Goal: Task Accomplishment & Management: Use online tool/utility

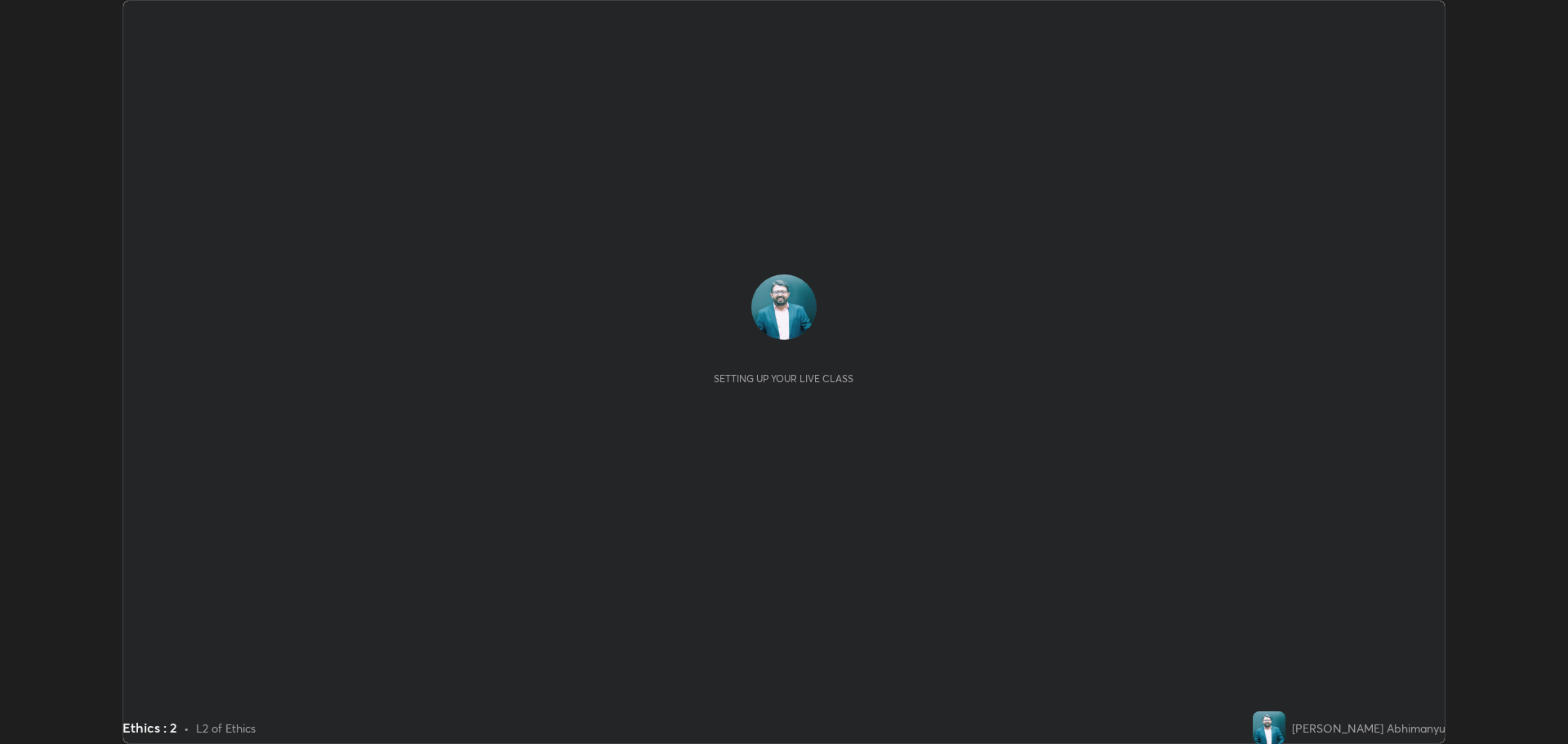
scroll to position [744, 1568]
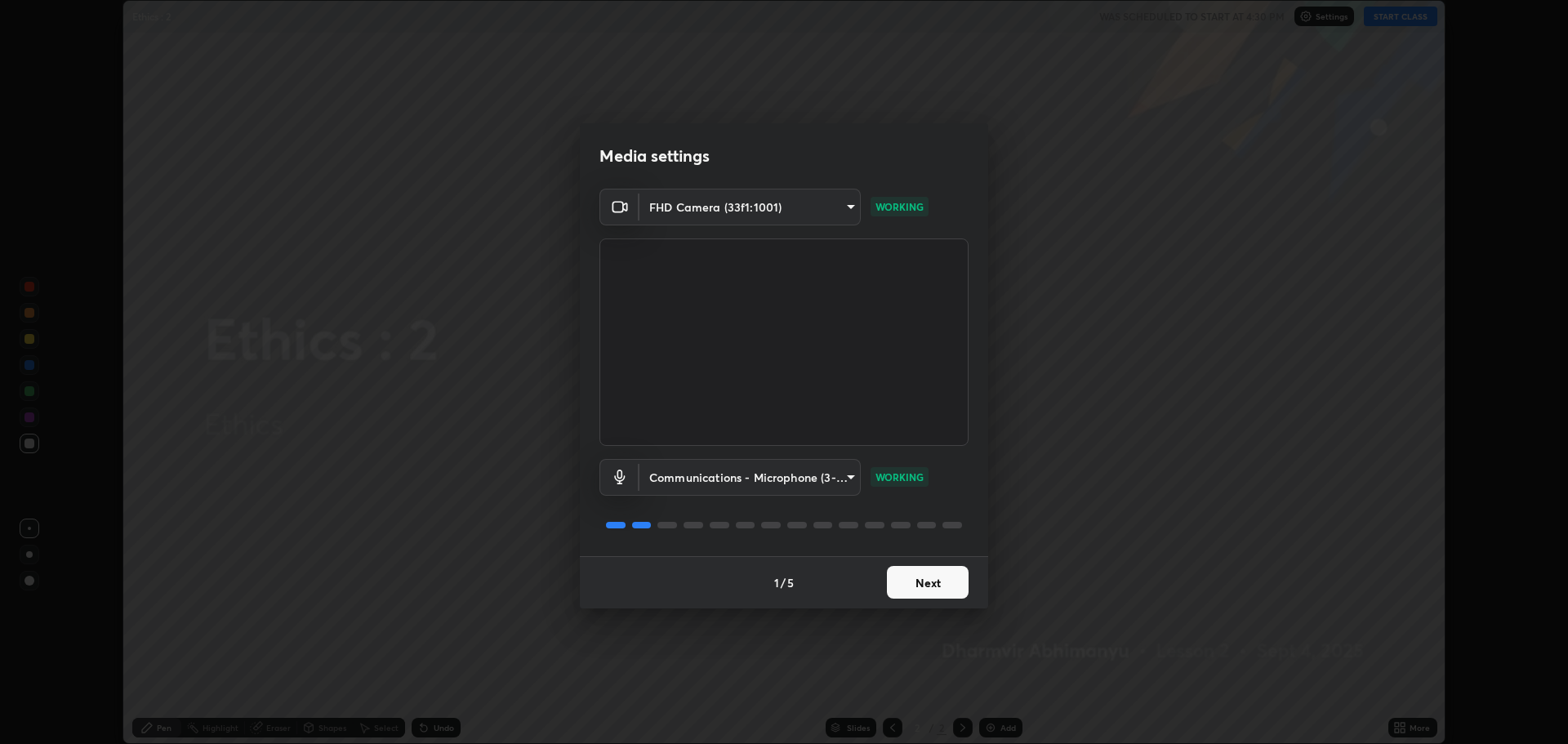
click at [946, 582] on button "Next" at bounding box center [927, 582] width 82 height 32
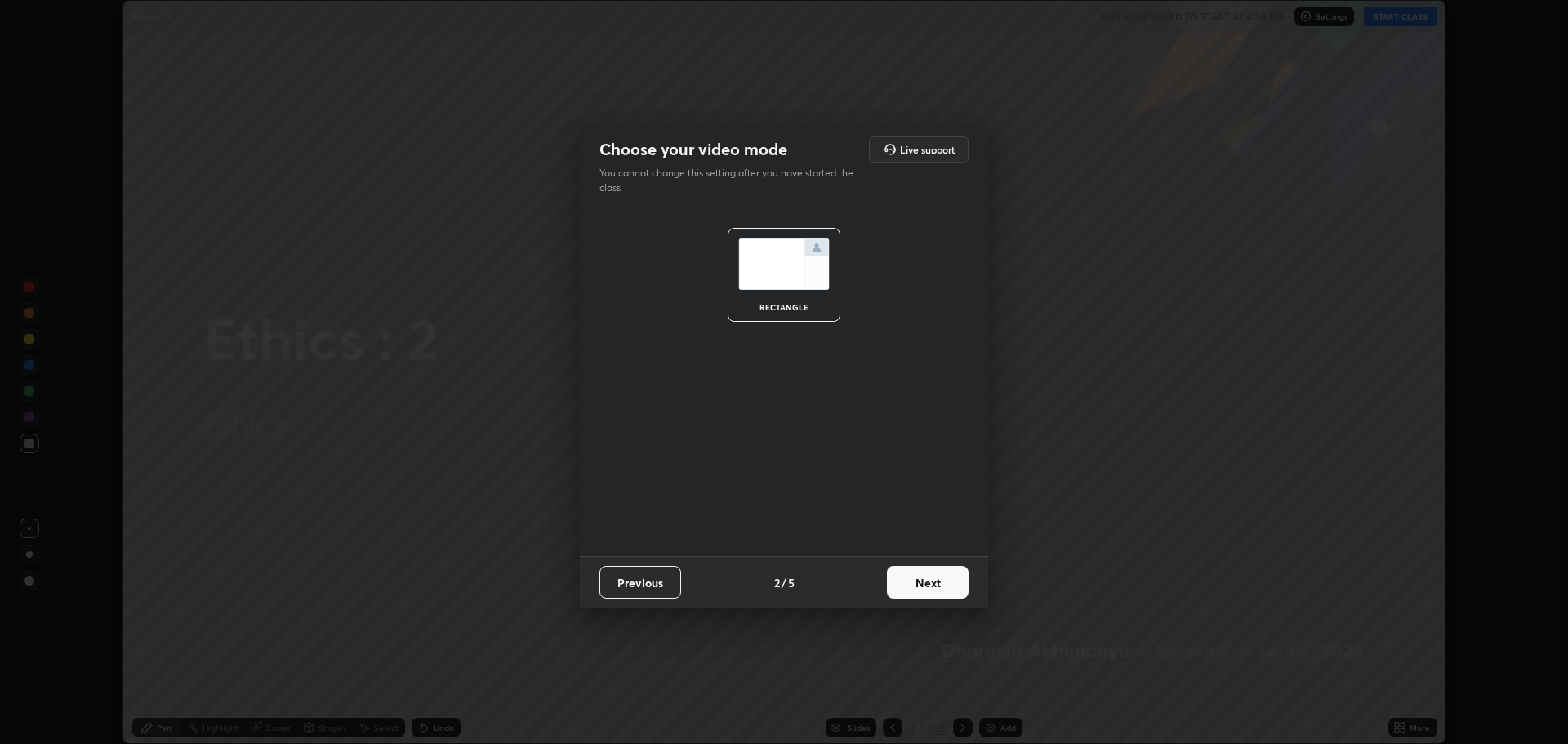
click at [945, 579] on button "Next" at bounding box center [927, 582] width 82 height 32
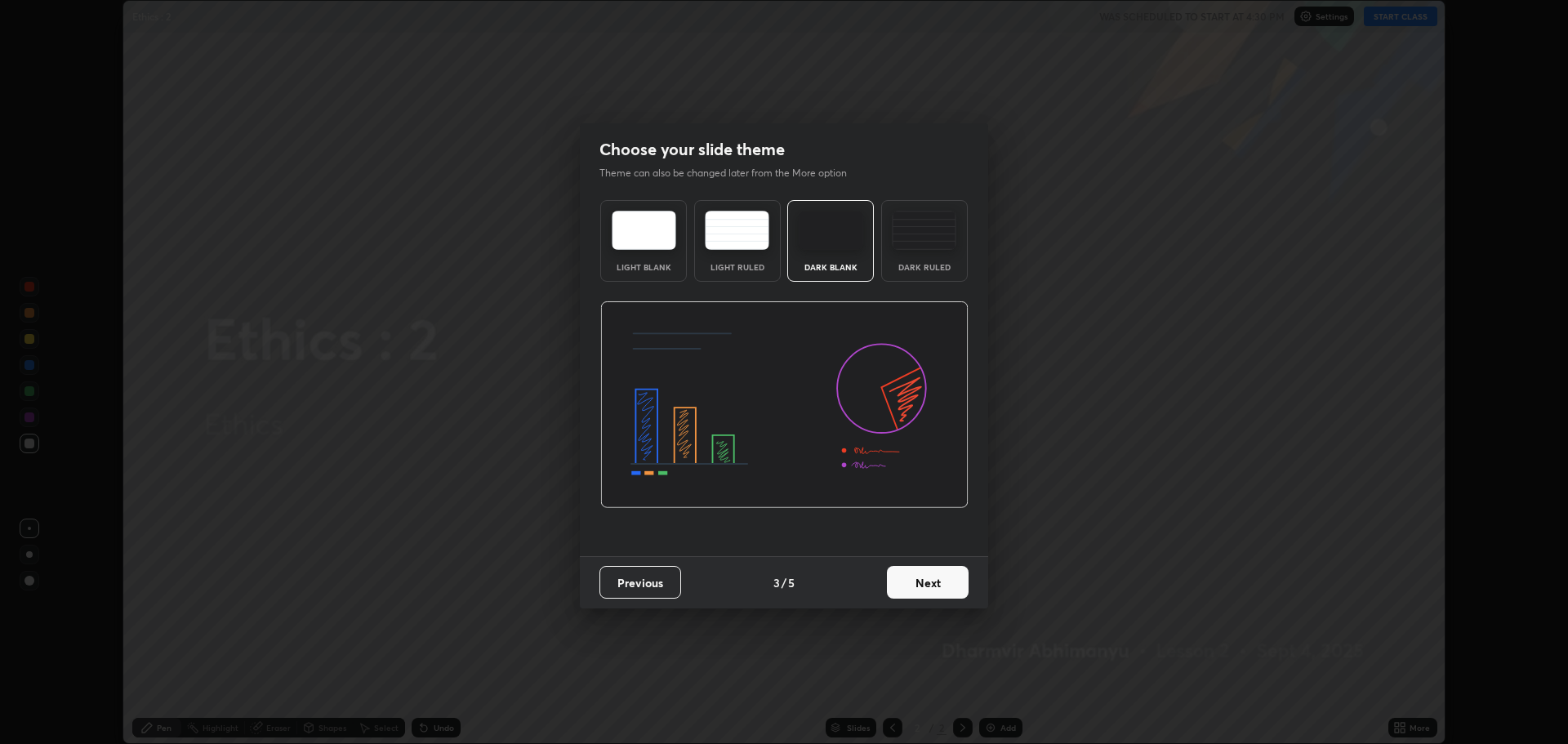
click at [945, 579] on button "Next" at bounding box center [927, 582] width 82 height 32
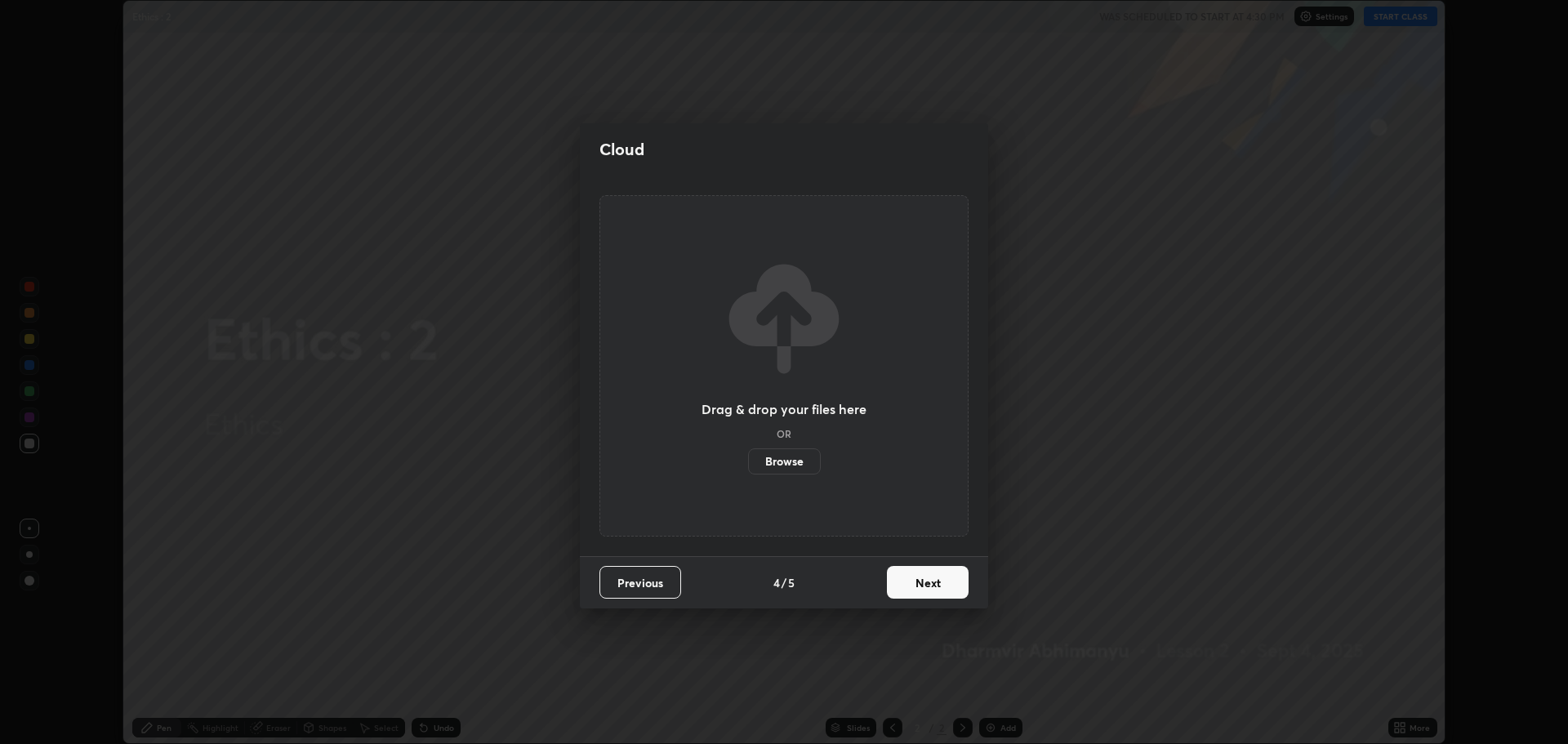
click at [945, 585] on button "Next" at bounding box center [927, 582] width 82 height 32
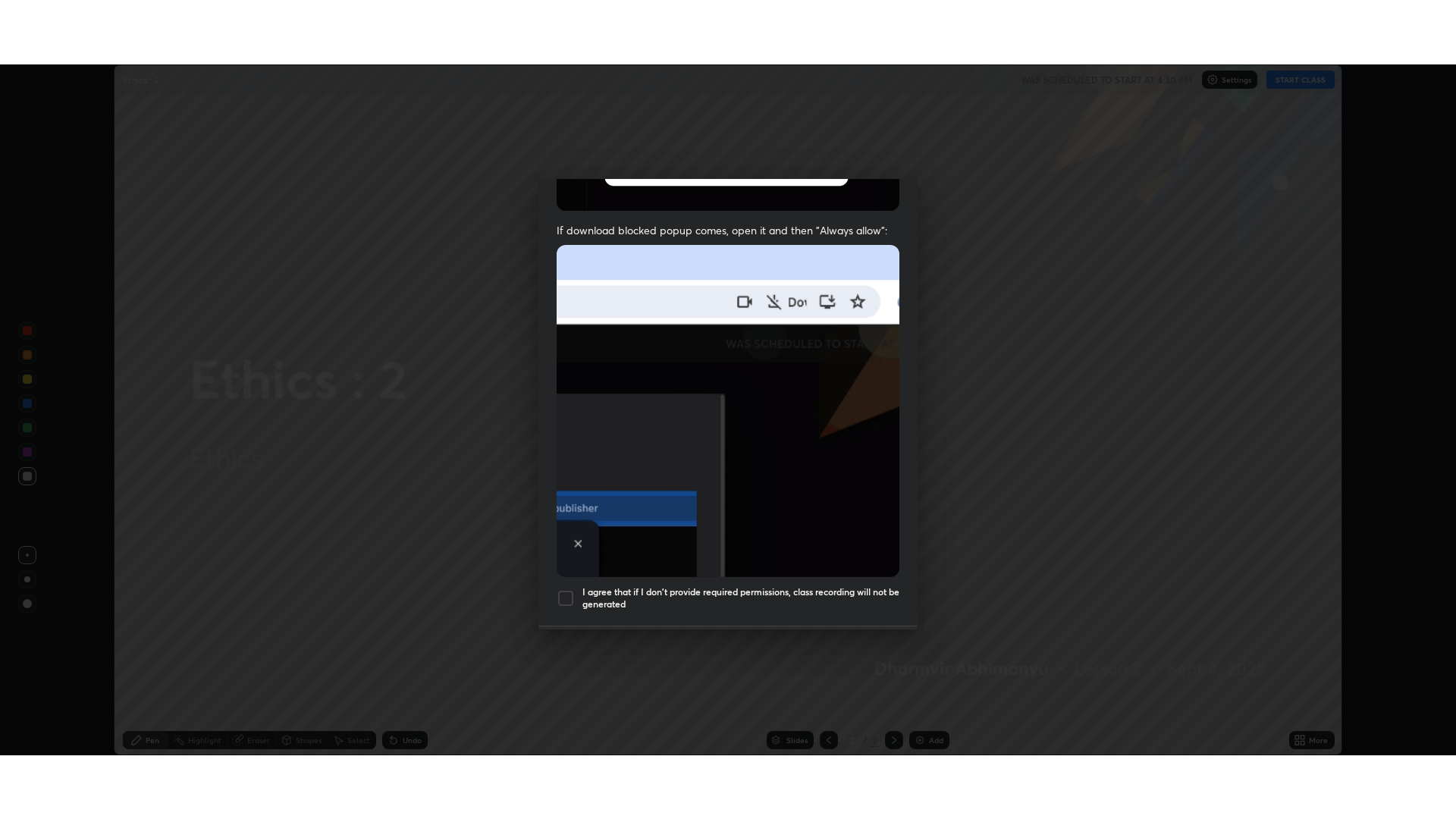
scroll to position [308, 0]
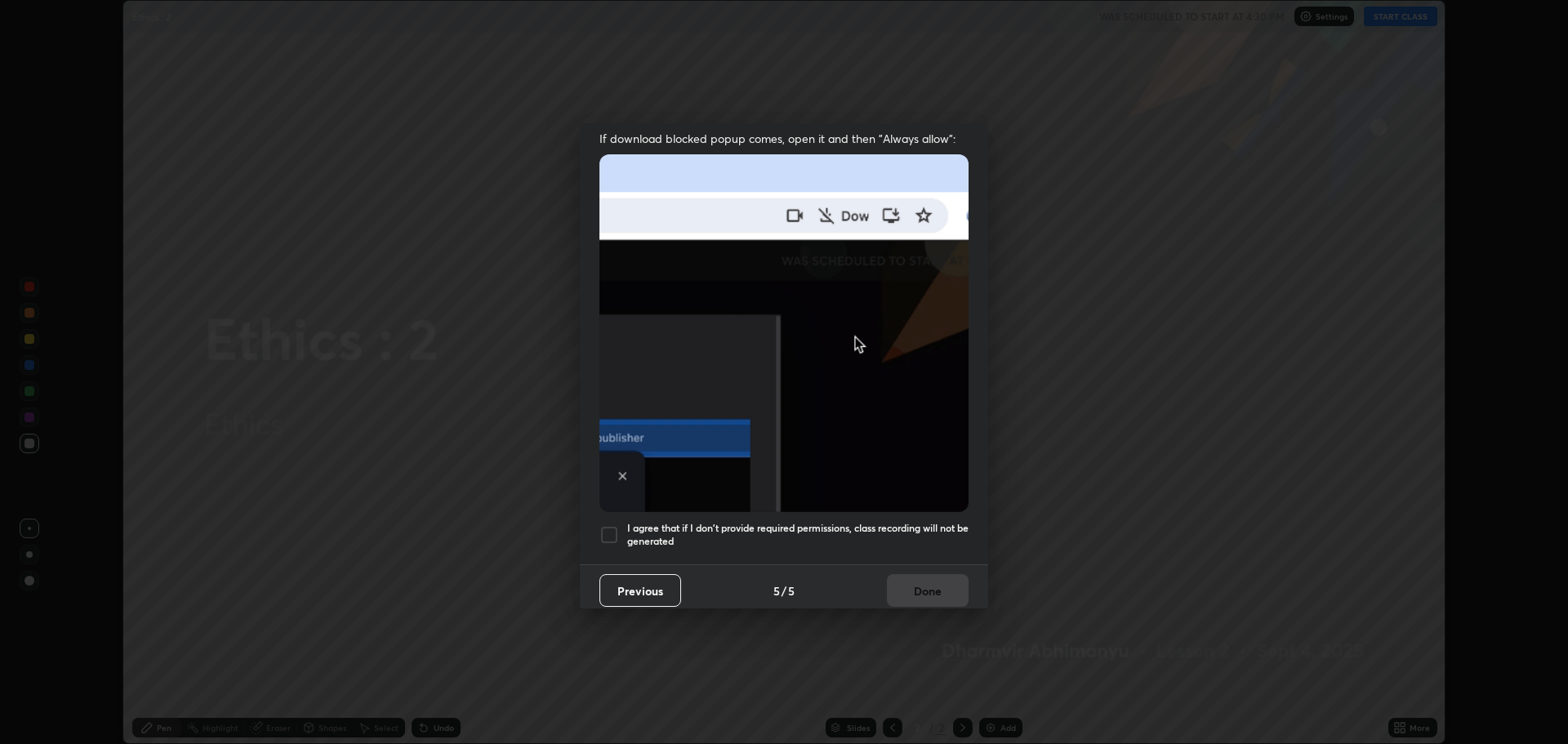
click at [616, 526] on div at bounding box center [608, 535] width 19 height 19
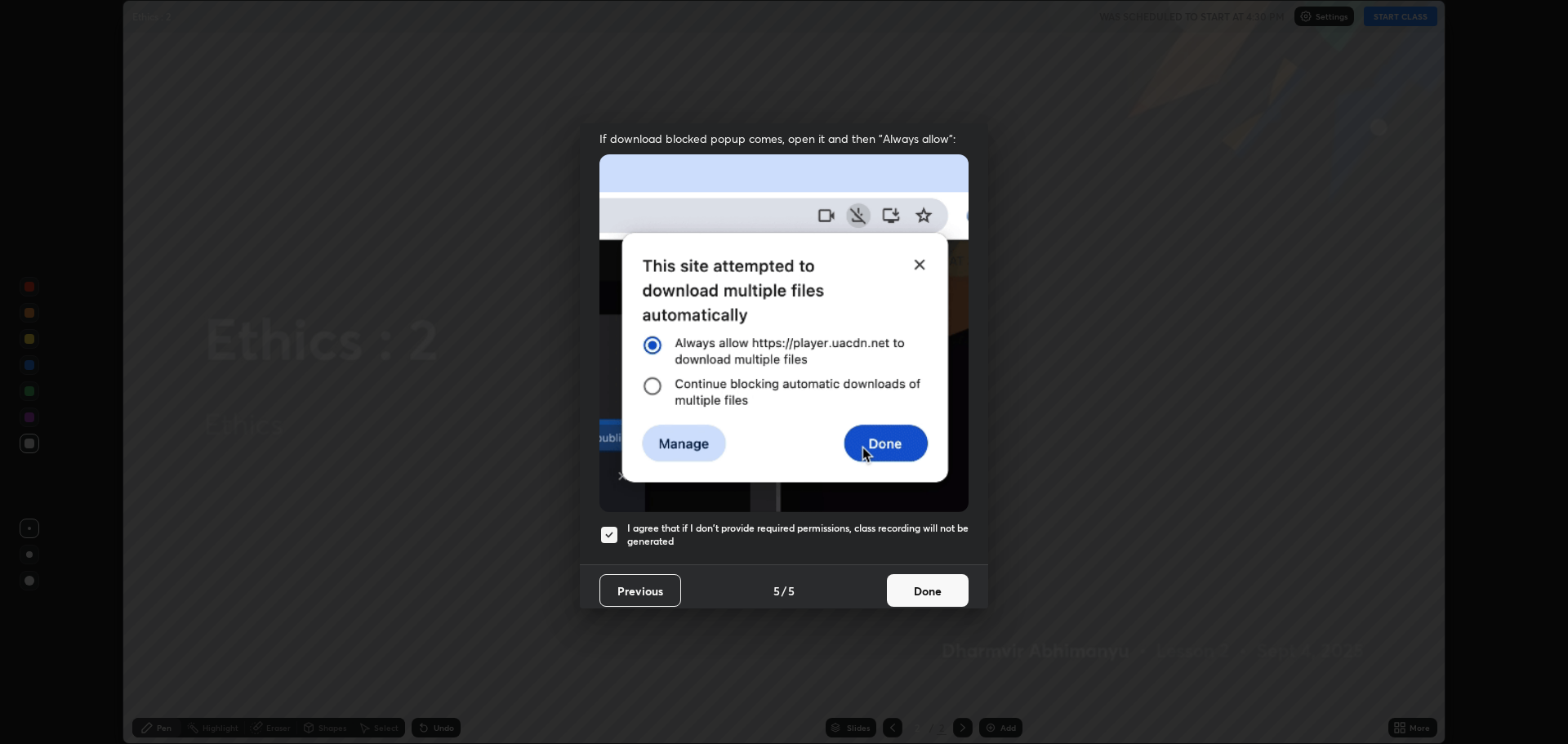
click at [913, 581] on button "Done" at bounding box center [927, 590] width 82 height 32
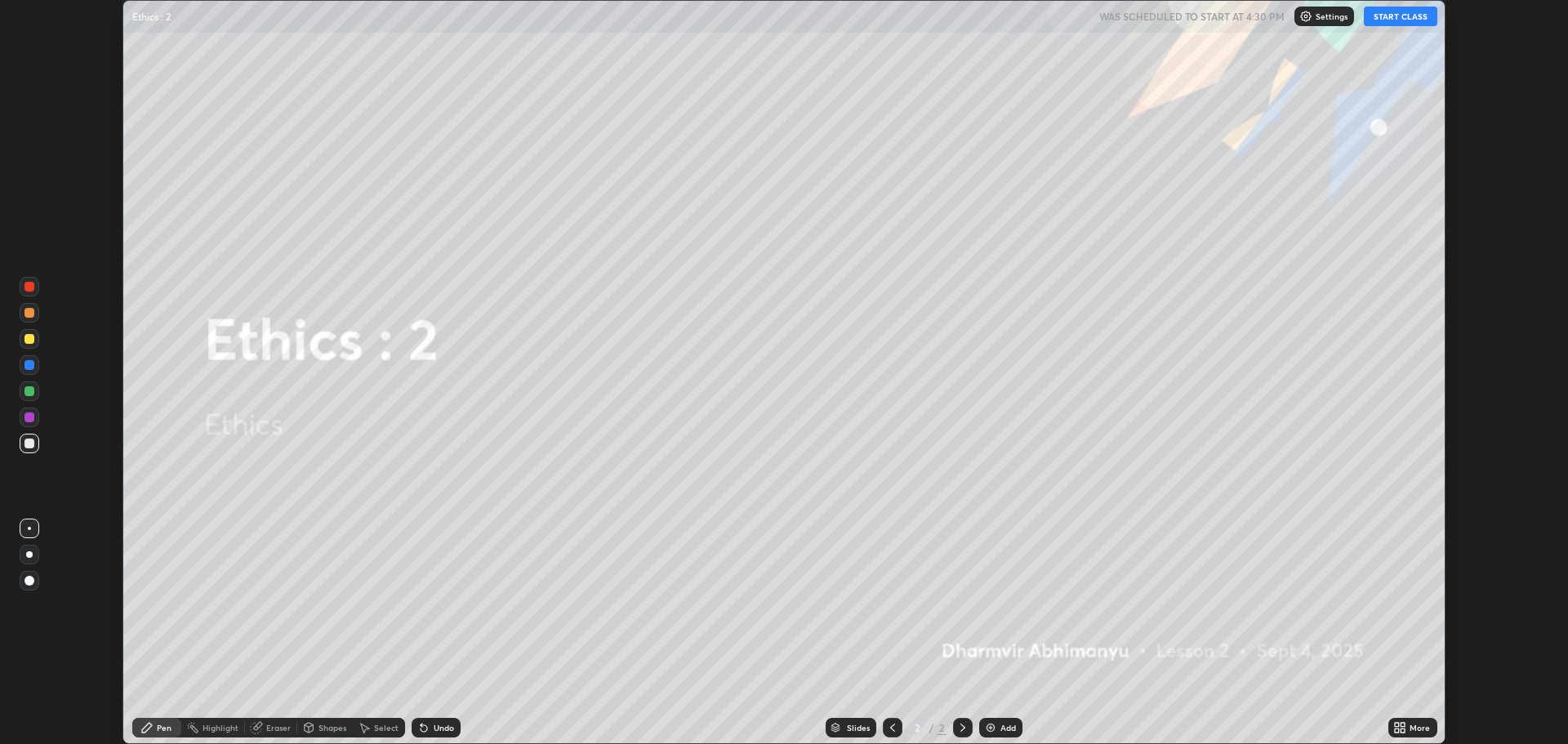
click at [1398, 730] on icon at bounding box center [1397, 730] width 4 height 4
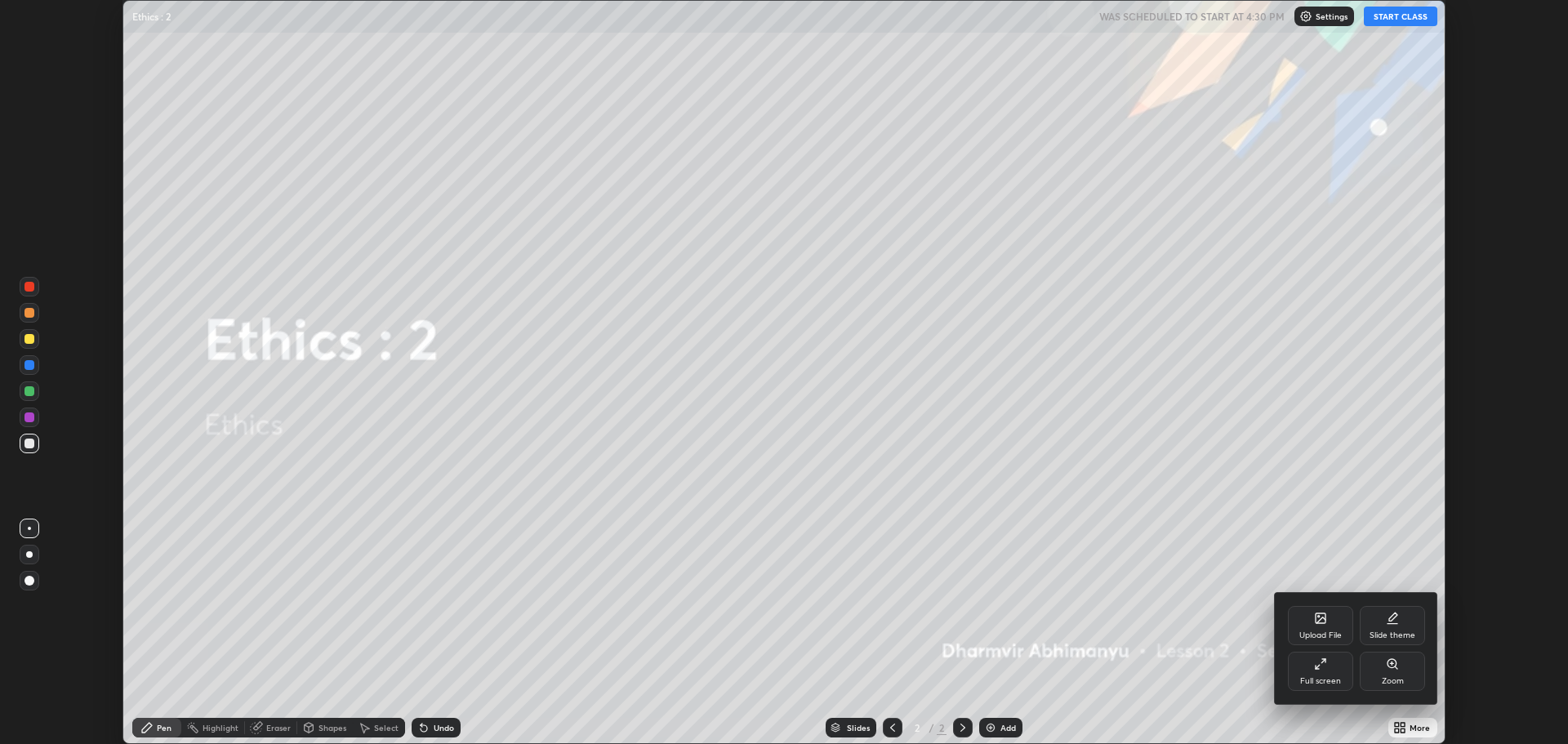
click at [1323, 661] on icon at bounding box center [1323, 661] width 4 height 4
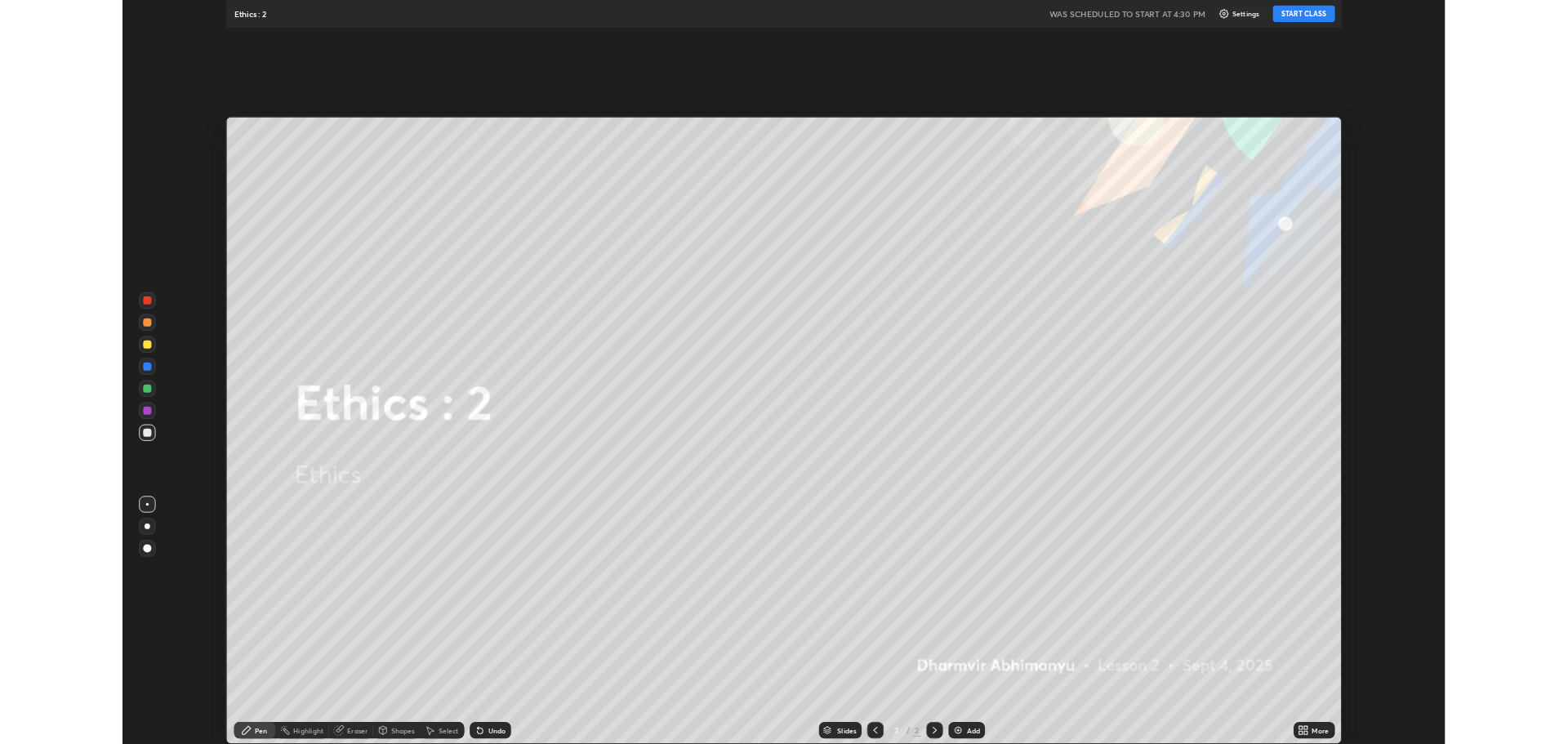
scroll to position [882, 1568]
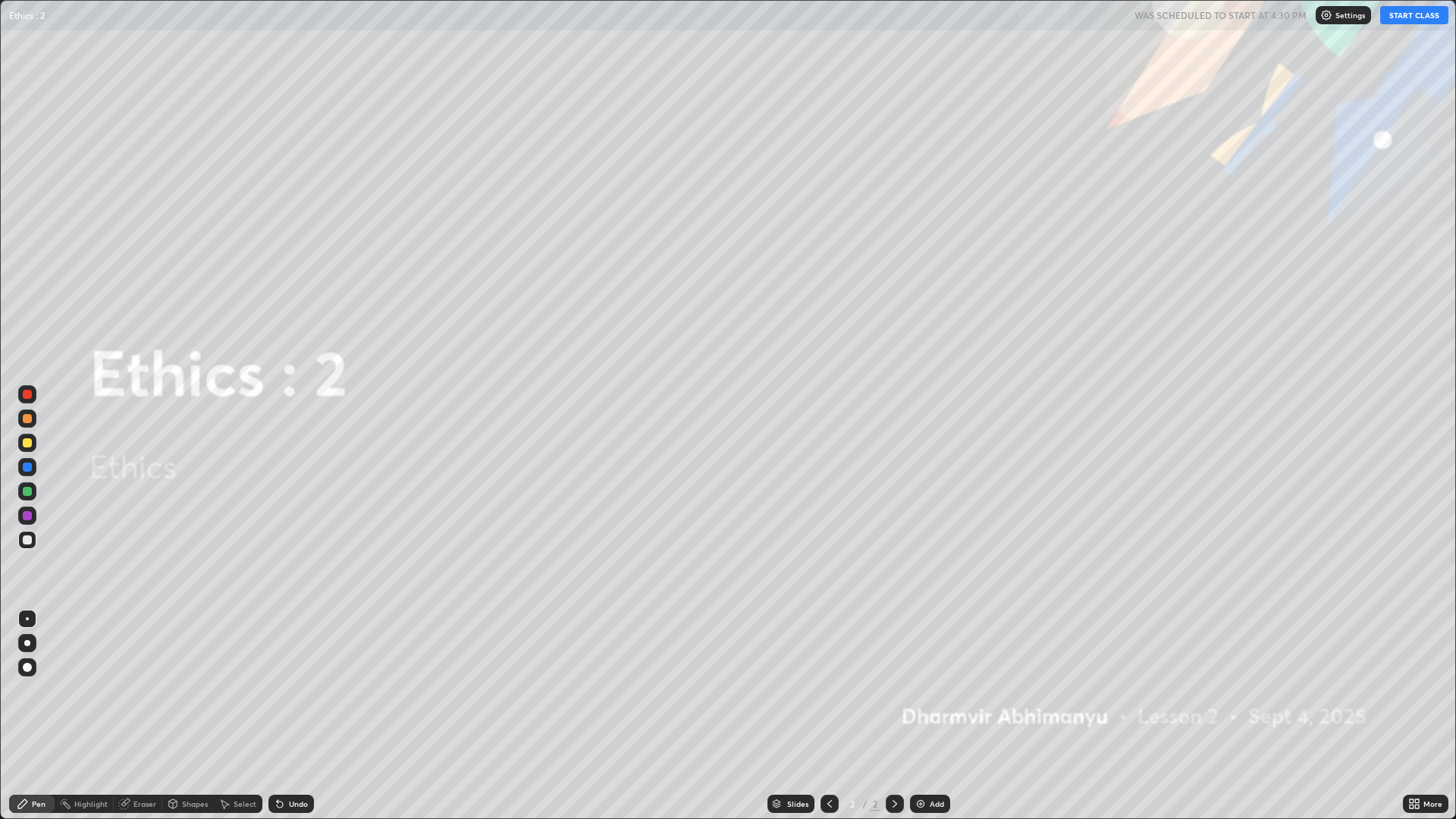
click at [1411, 690] on icon at bounding box center [1411, 801] width 3 height 3
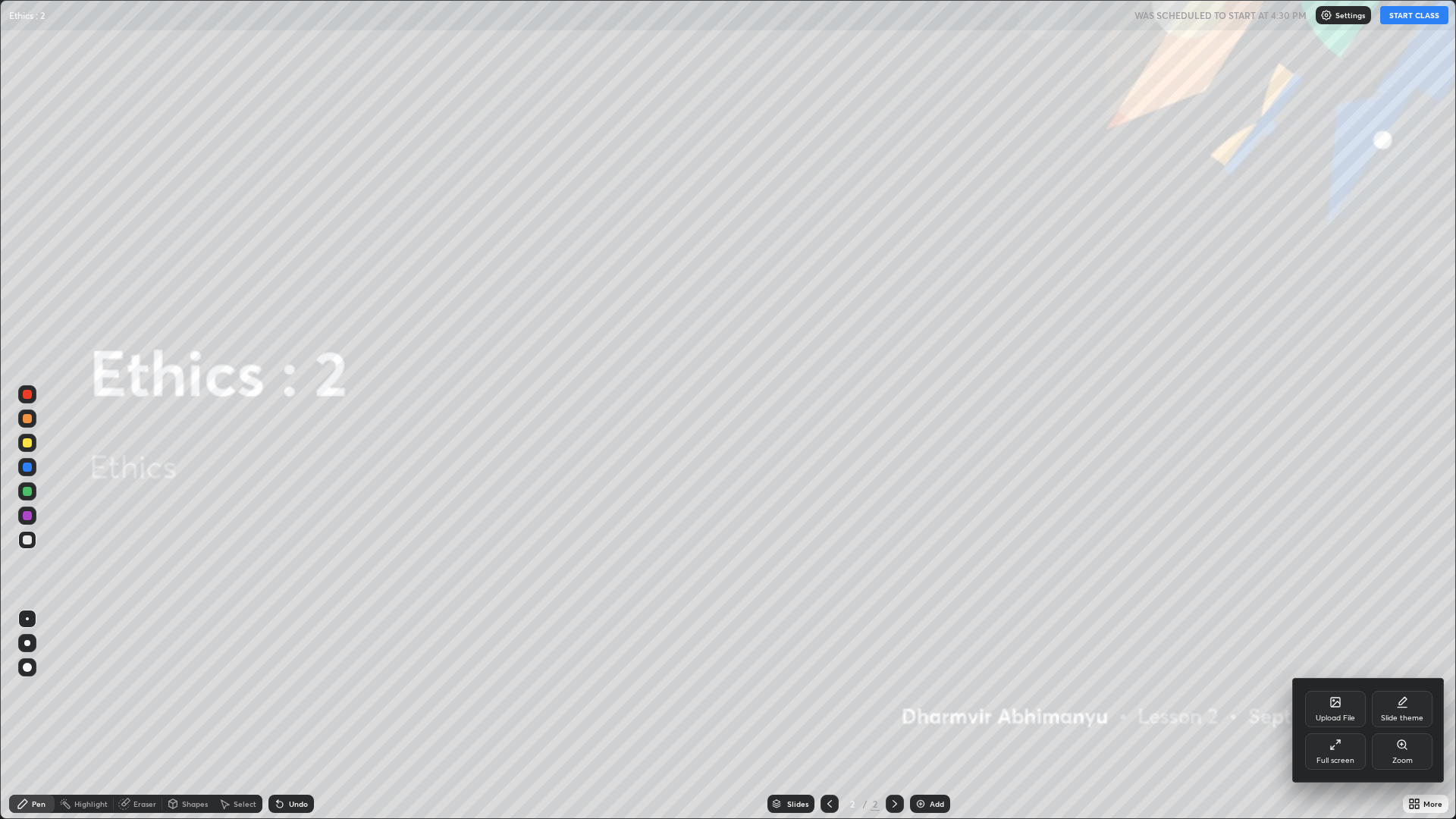
click at [1334, 690] on div "Upload File" at bounding box center [1335, 717] width 39 height 8
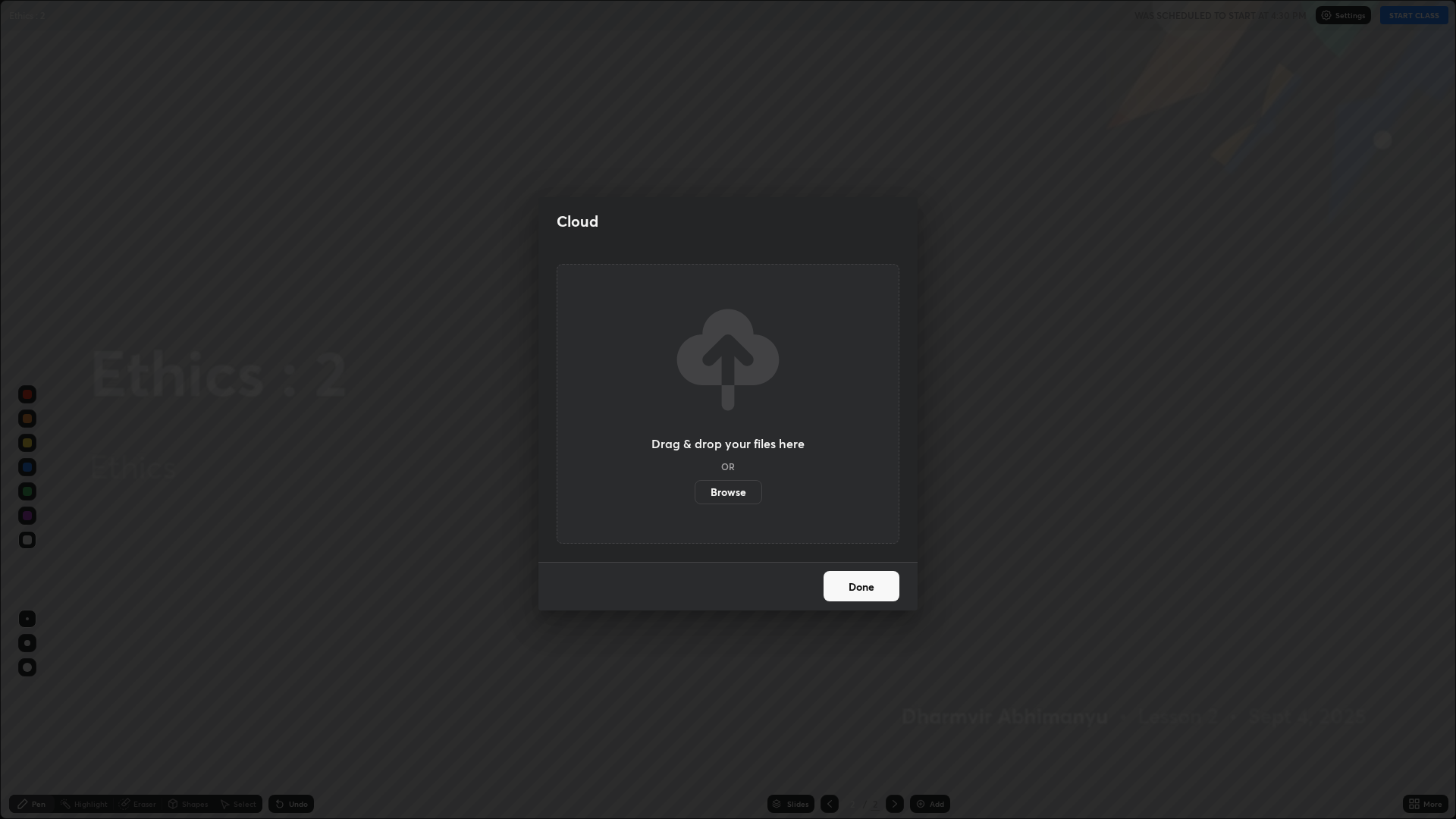
click at [720, 493] on label "Browse" at bounding box center [728, 492] width 68 height 24
click at [694, 493] on input "Browse" at bounding box center [694, 492] width 0 height 24
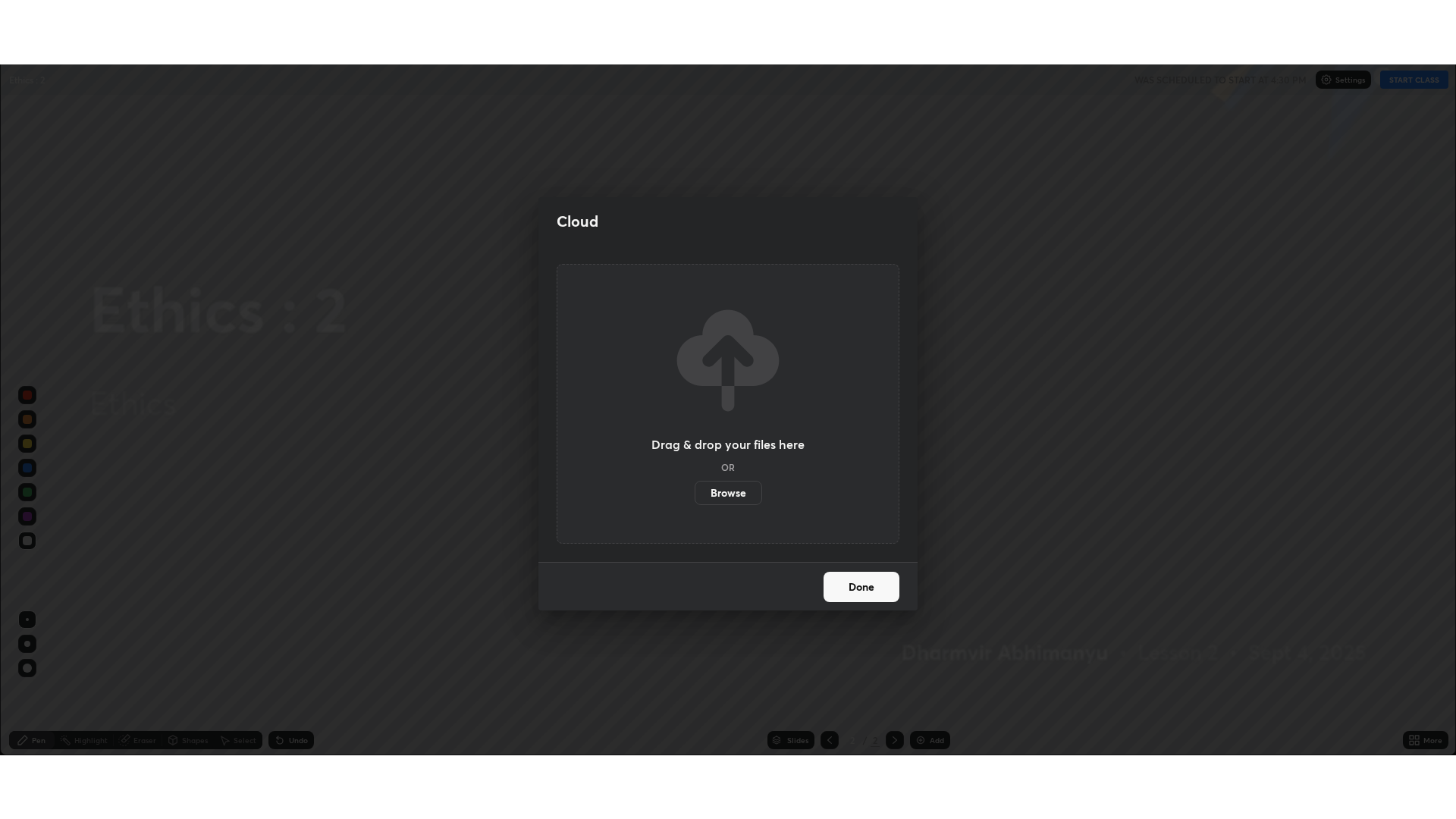
scroll to position [75115, 74365]
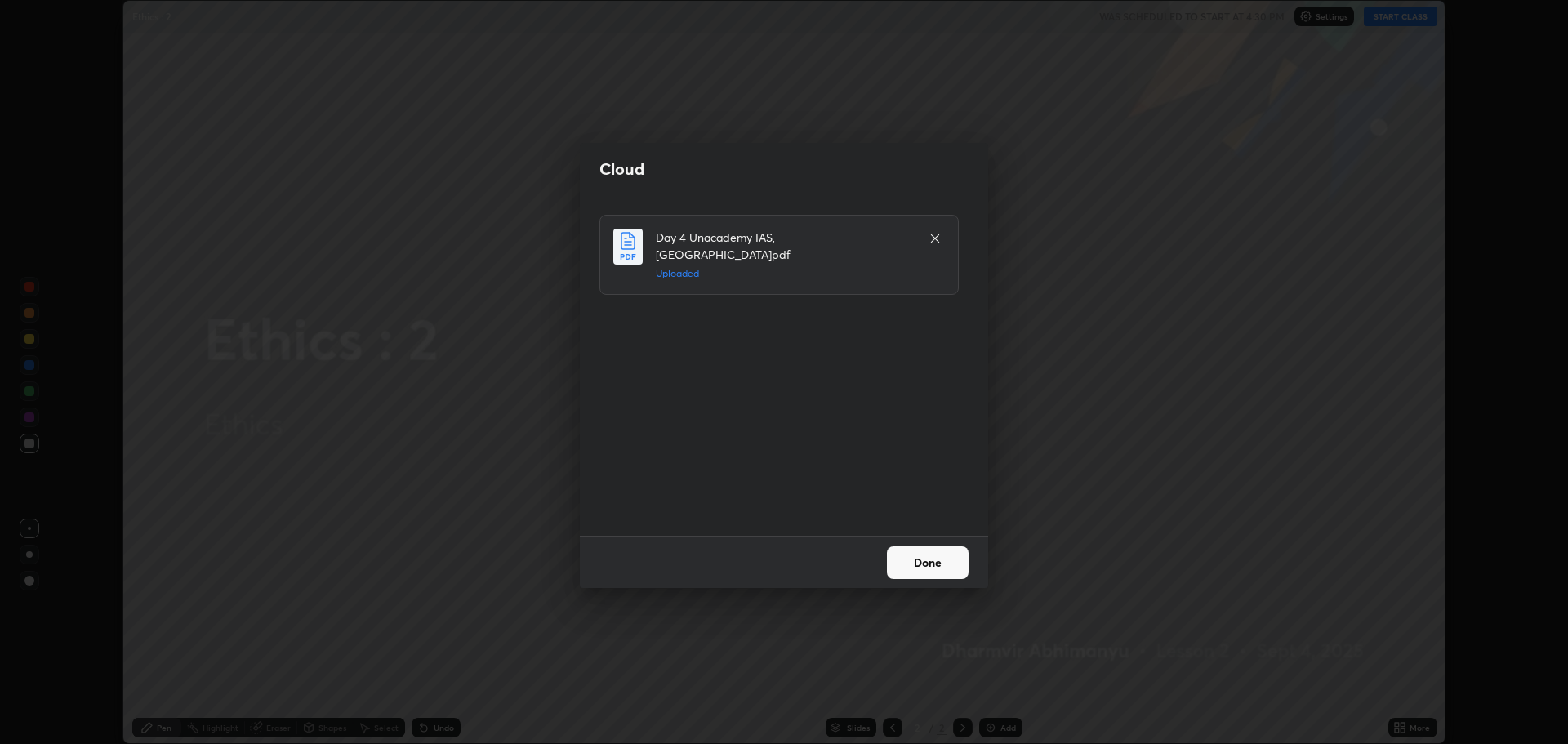
click at [932, 561] on button "Done" at bounding box center [927, 562] width 82 height 32
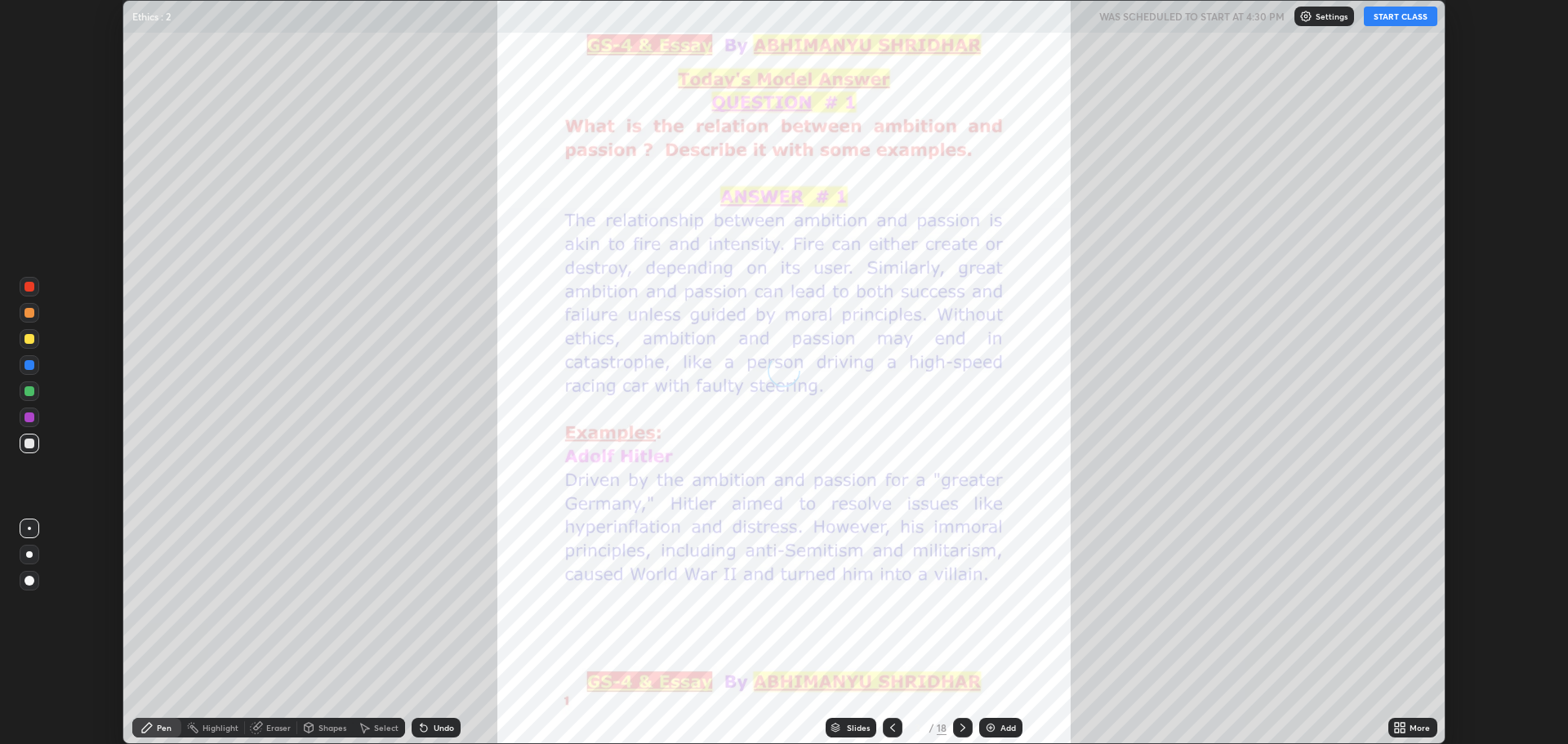
click at [1397, 726] on icon at bounding box center [1397, 725] width 4 height 4
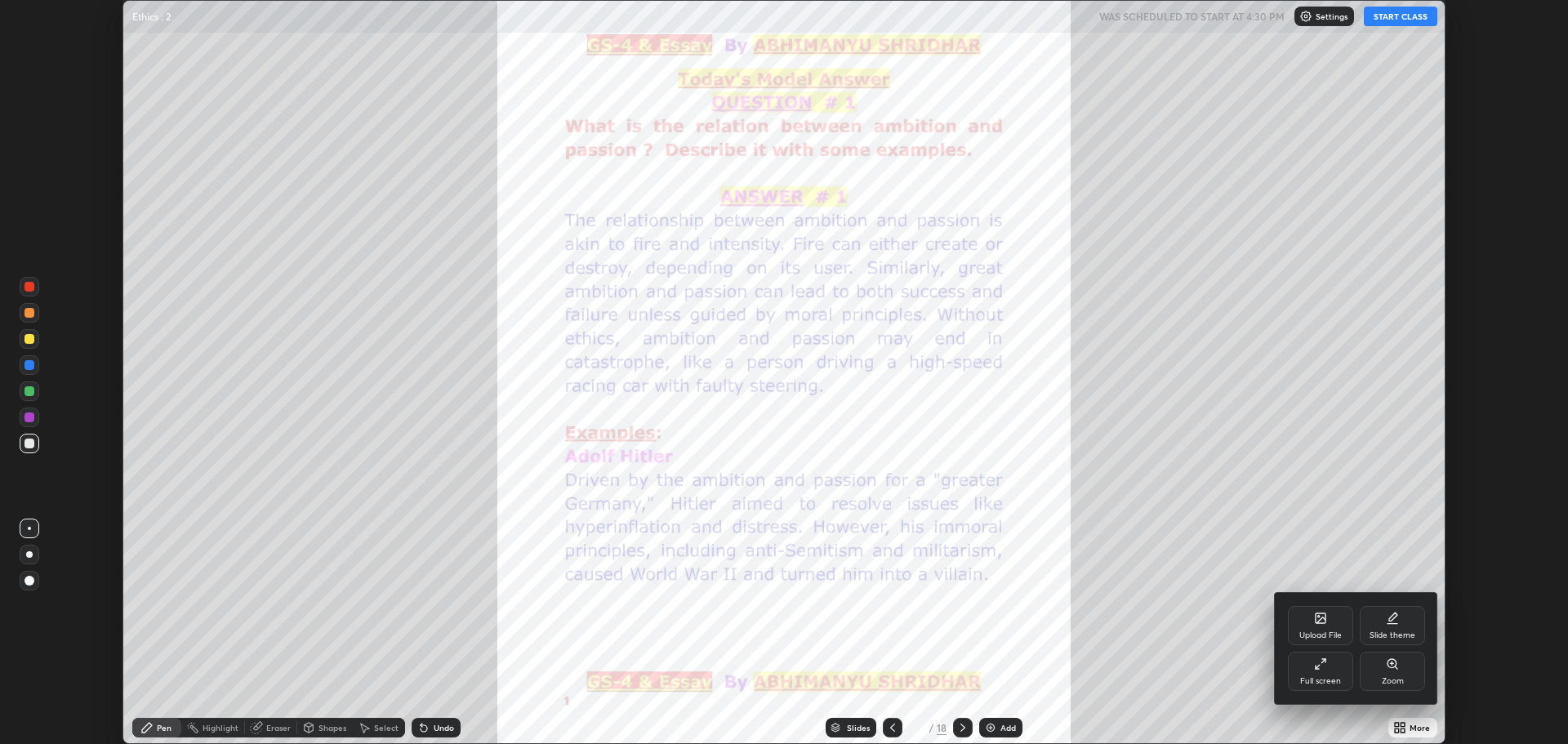
click at [1321, 667] on icon at bounding box center [1320, 664] width 13 height 13
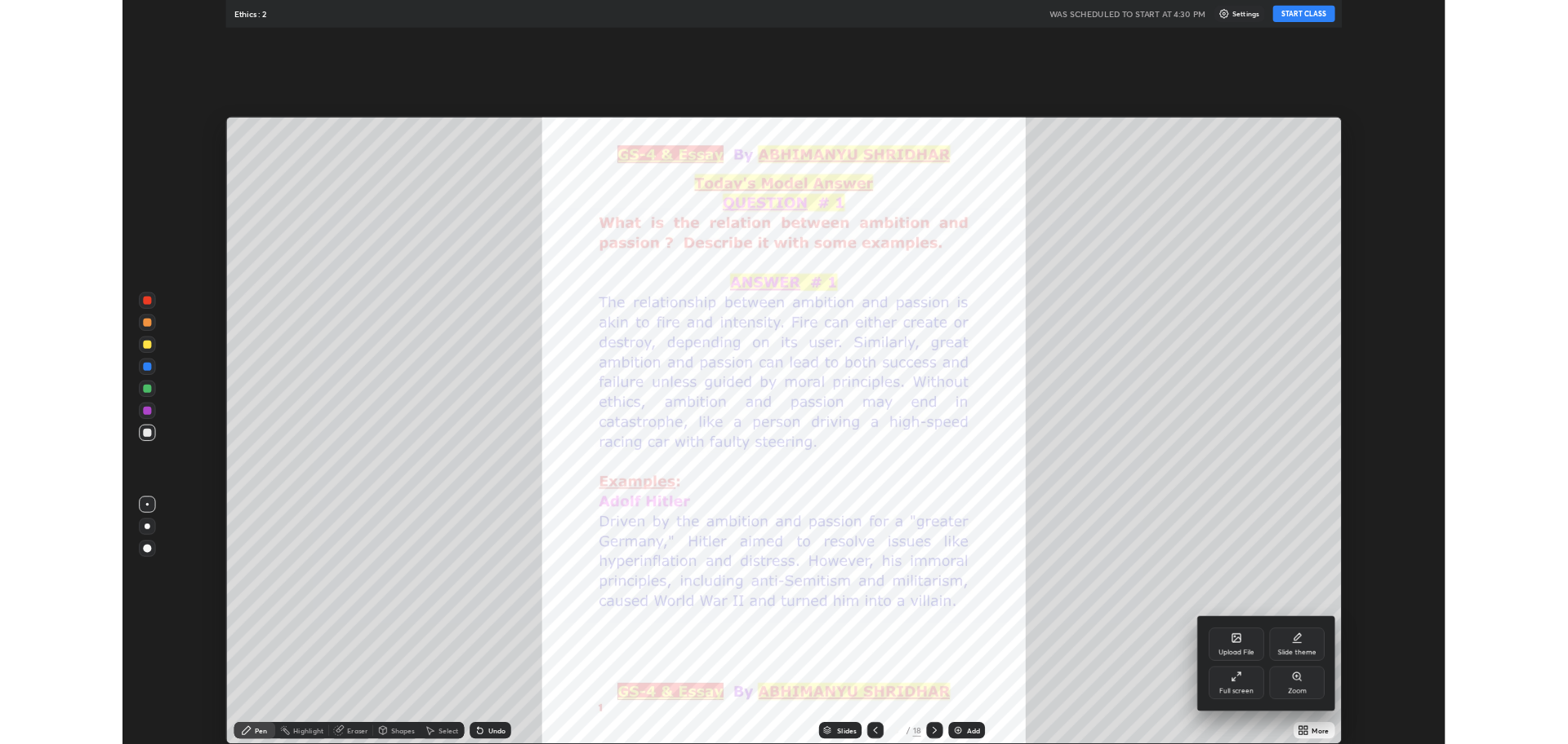
scroll to position [882, 1568]
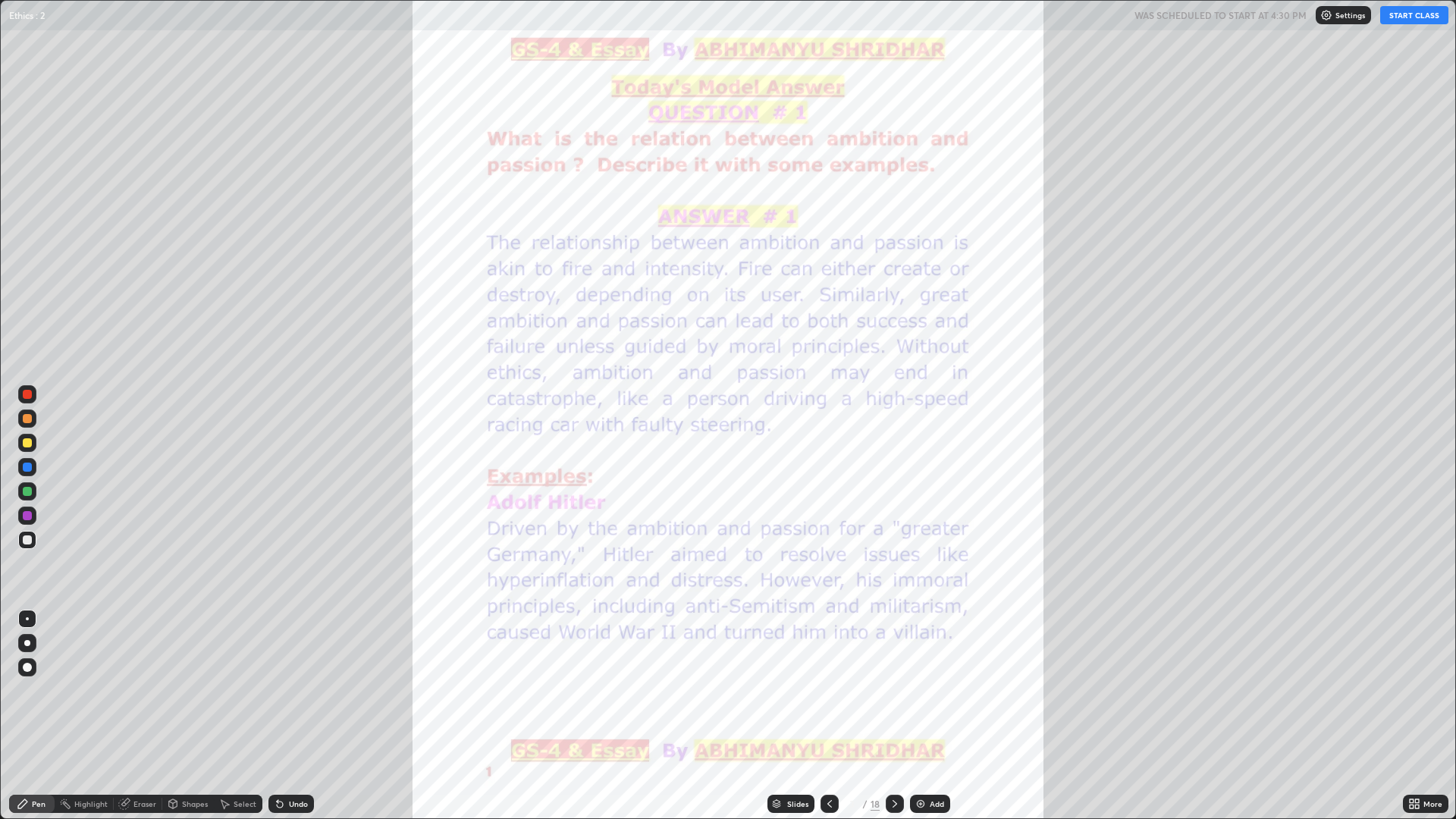
click at [1417, 15] on button "START CLASS" at bounding box center [1414, 15] width 68 height 18
click at [893, 690] on icon at bounding box center [894, 804] width 12 height 12
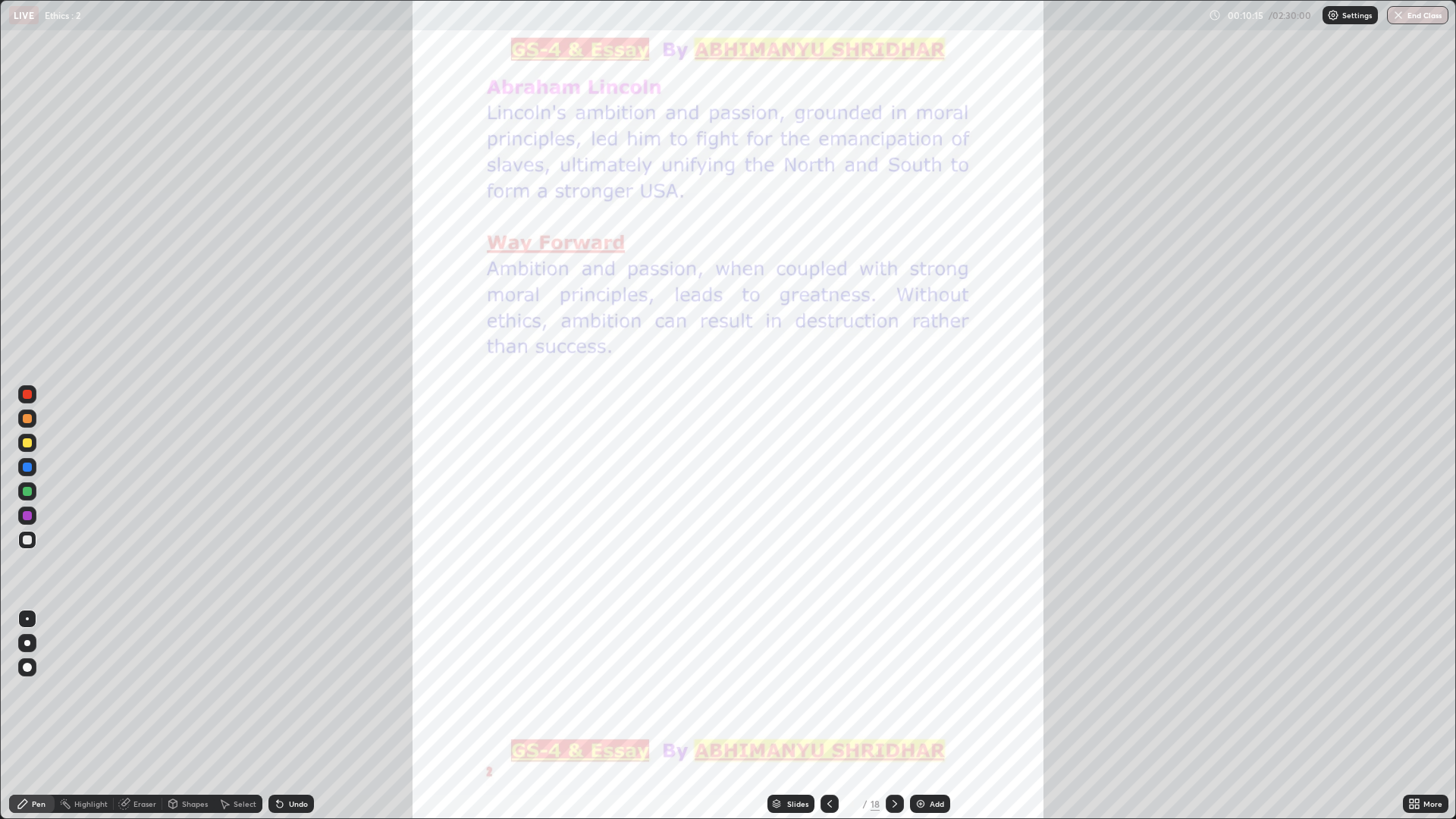
click at [893, 690] on icon at bounding box center [894, 804] width 12 height 12
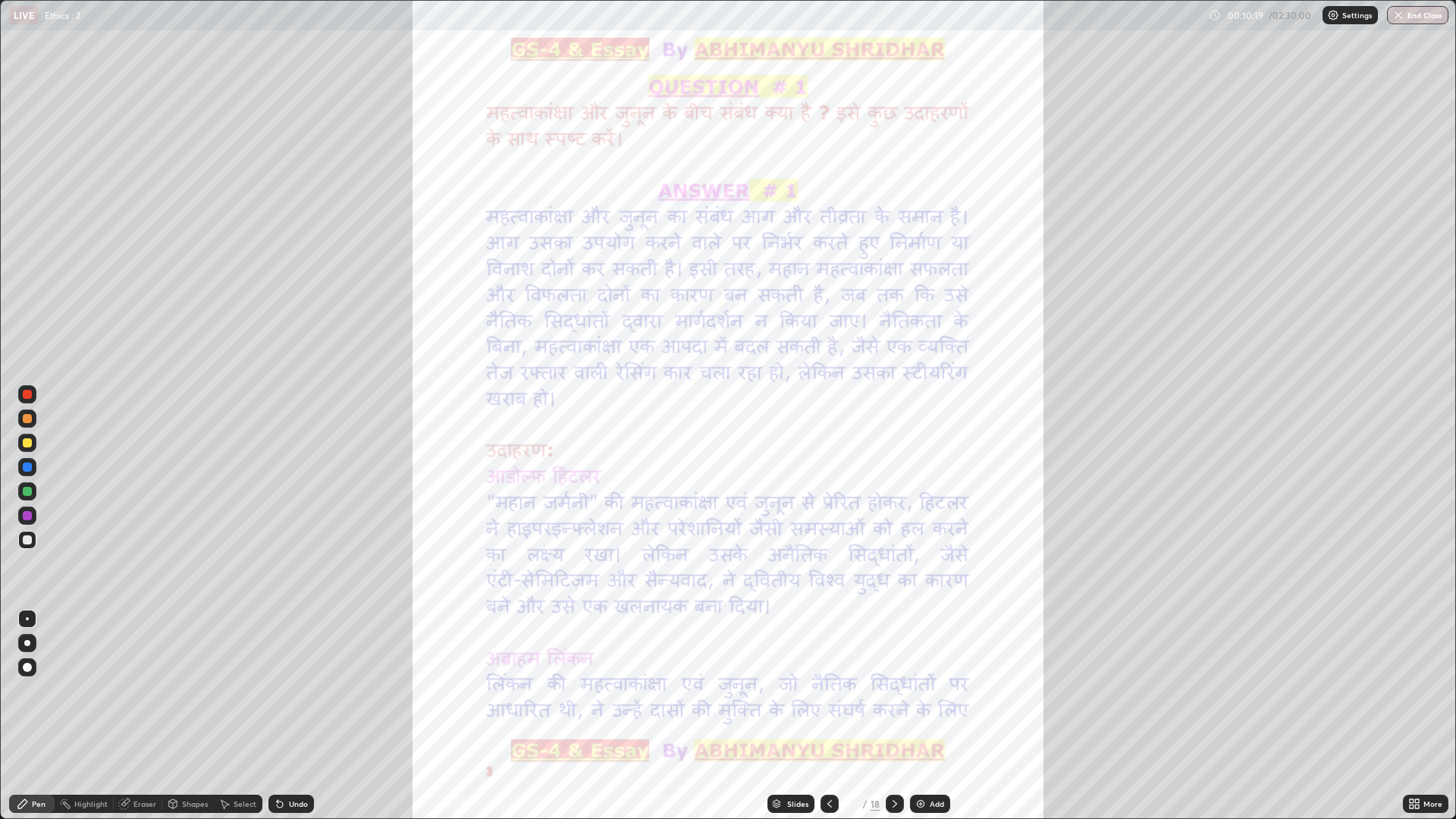
click at [828, 690] on icon at bounding box center [829, 804] width 12 height 12
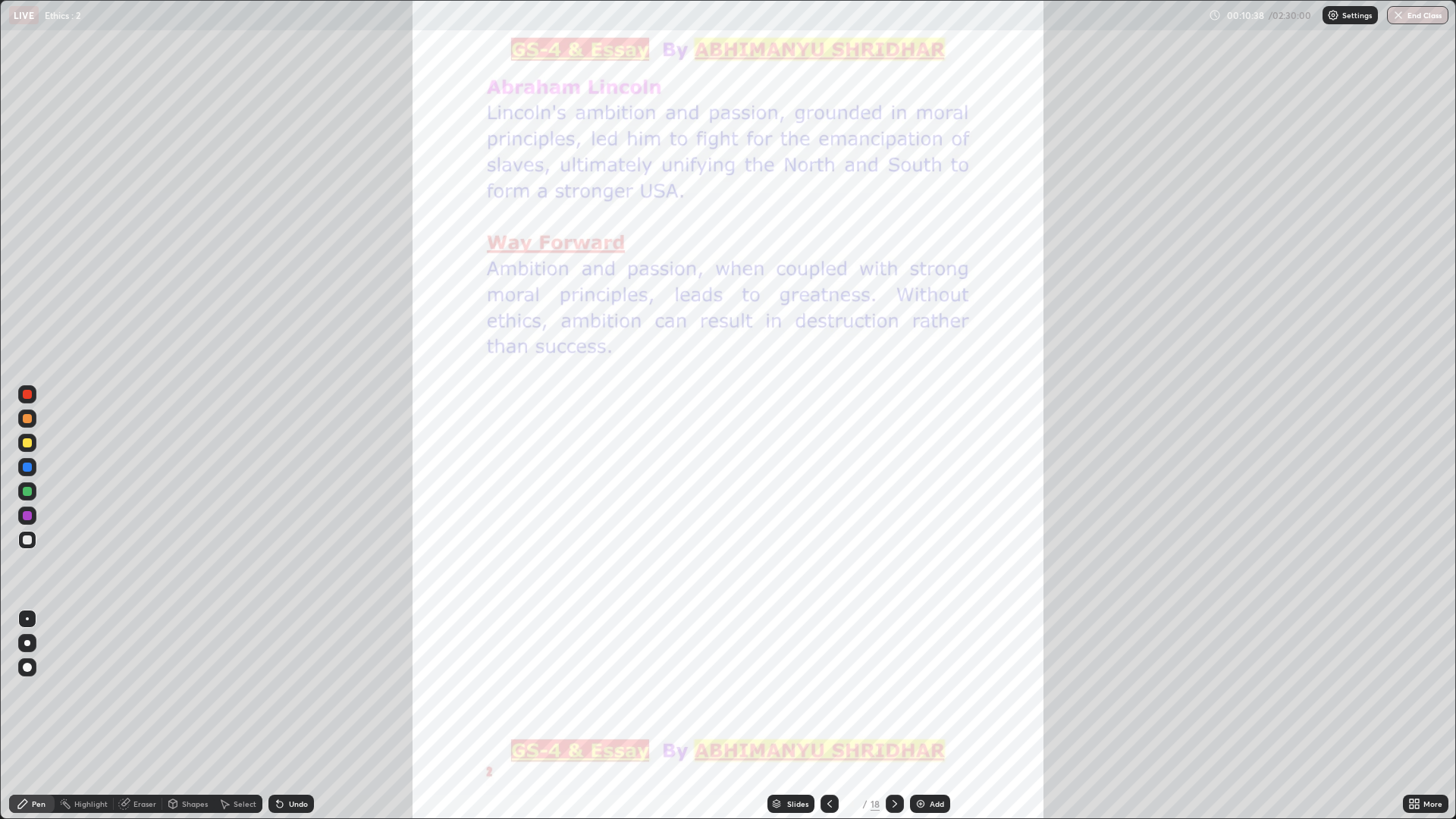
click at [900, 690] on div at bounding box center [894, 803] width 18 height 18
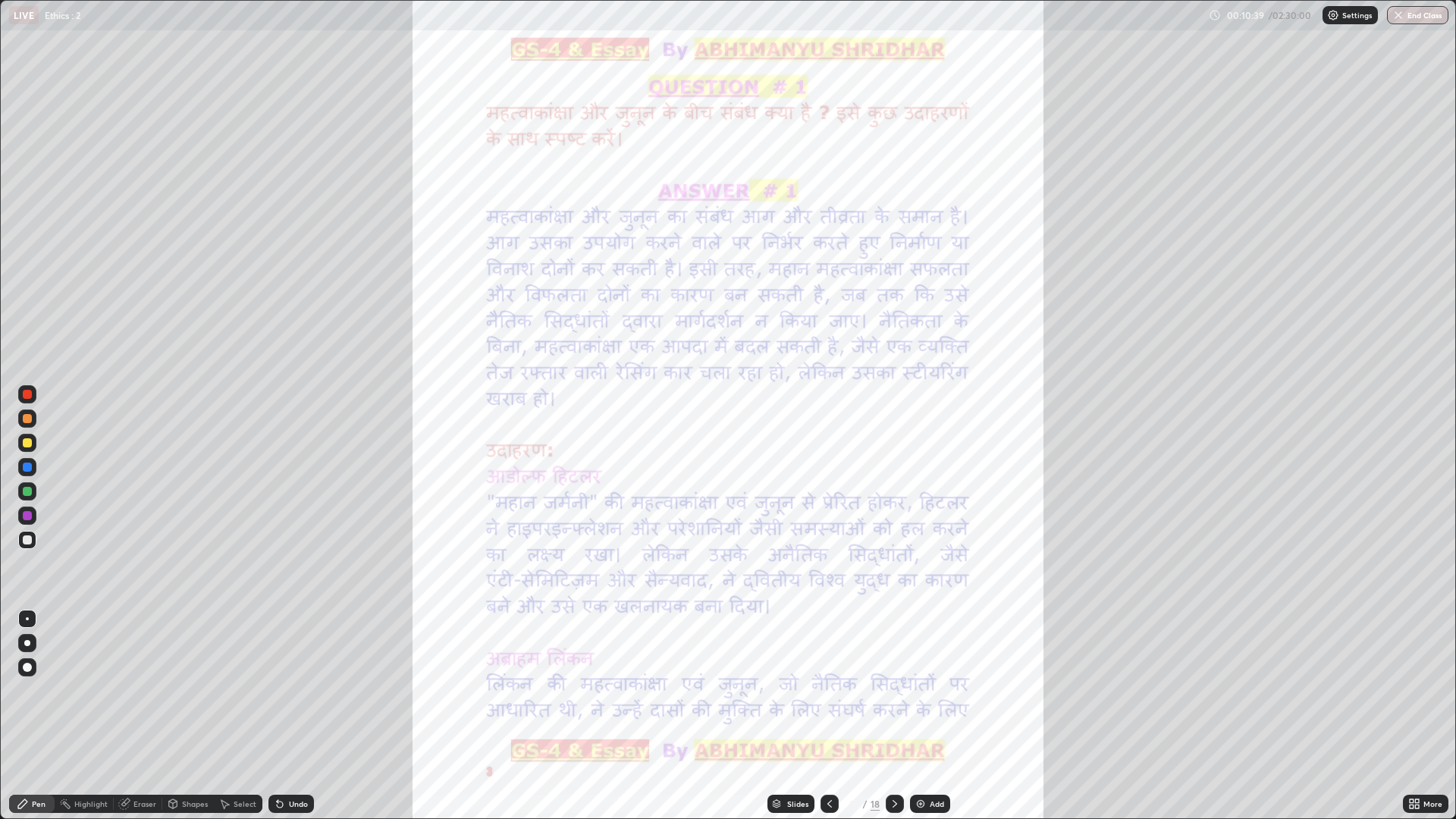
click at [893, 690] on icon at bounding box center [894, 804] width 12 height 12
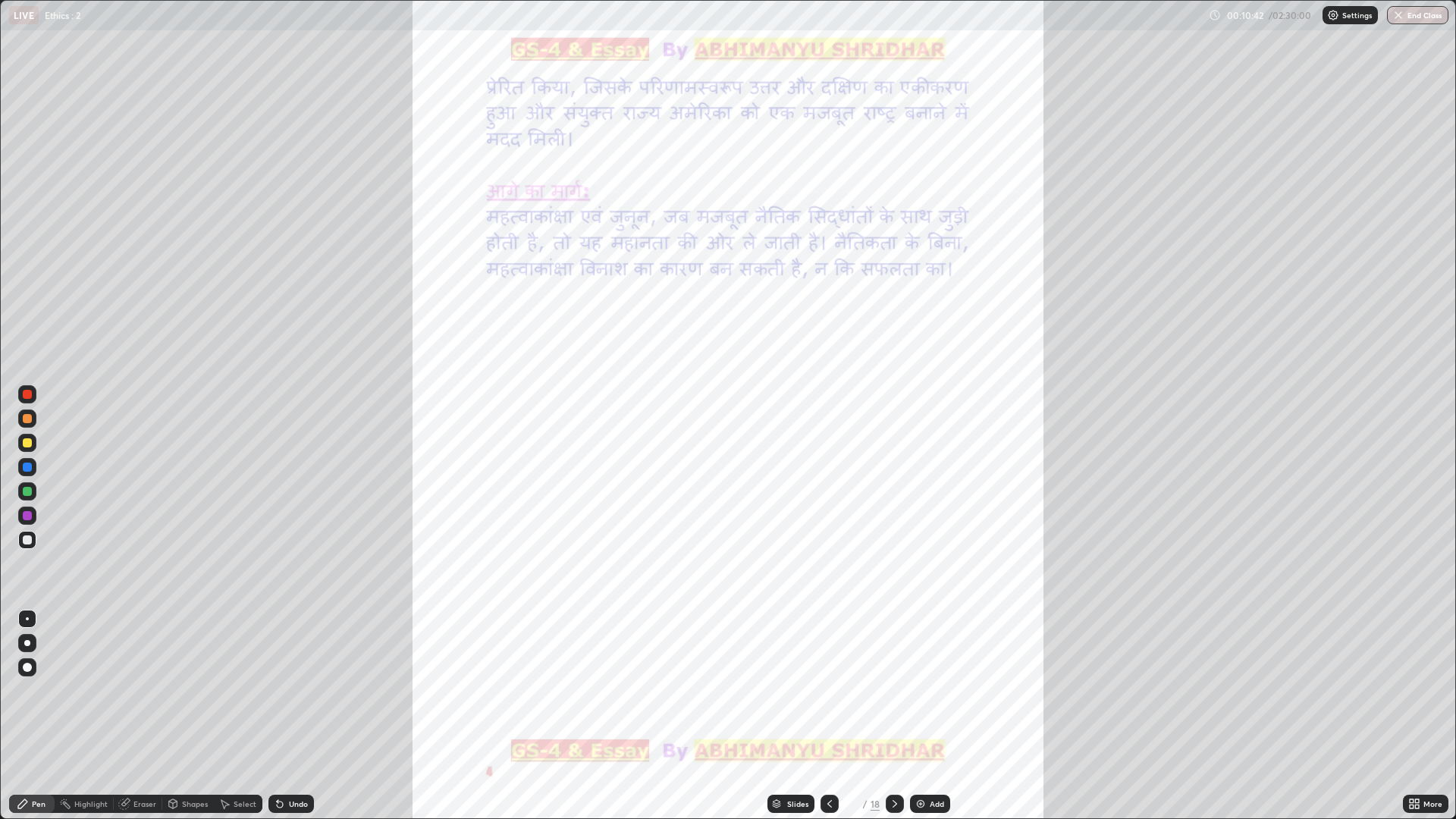
click at [902, 690] on div at bounding box center [894, 803] width 18 height 18
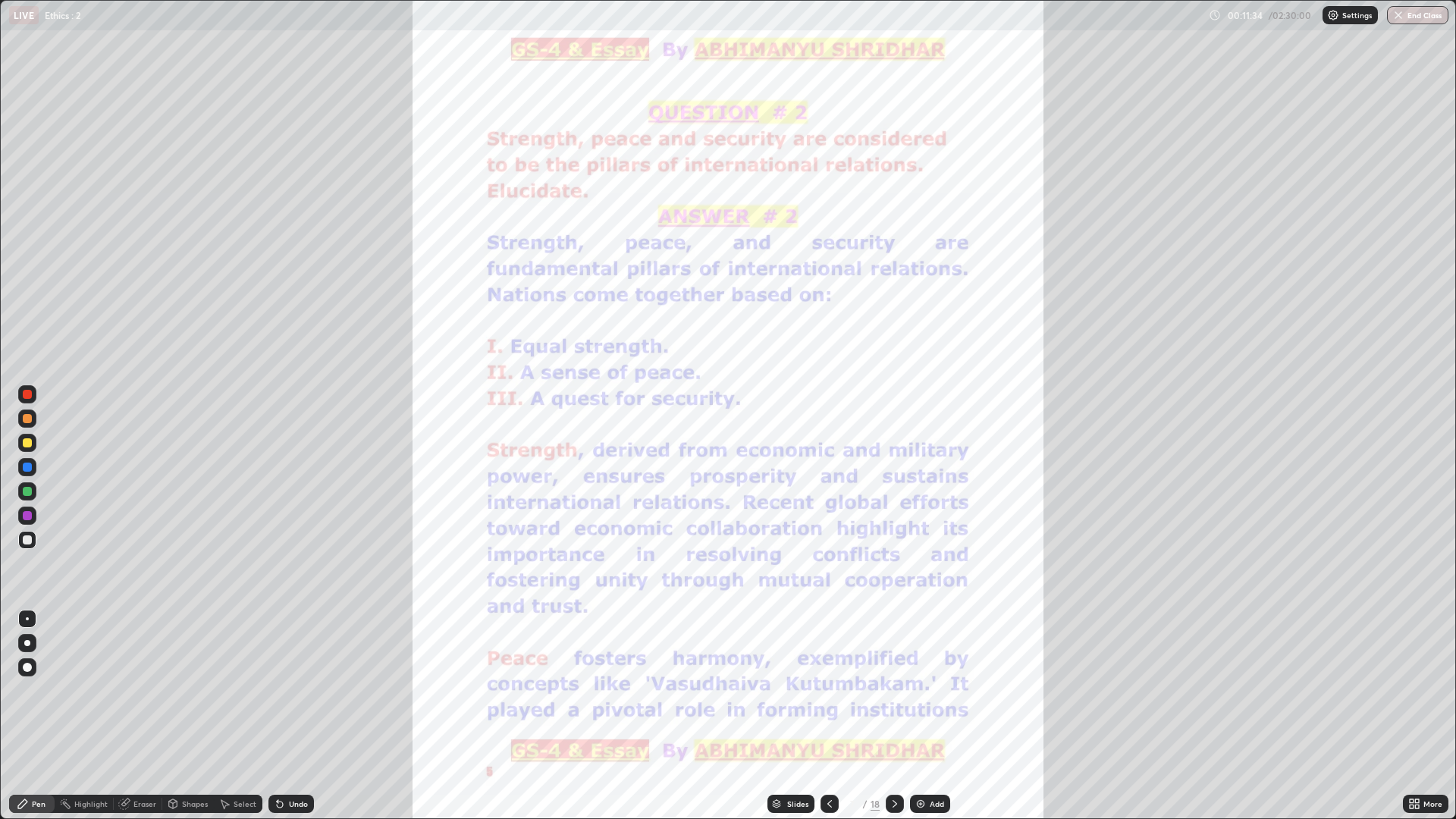
click at [902, 690] on div at bounding box center [894, 803] width 18 height 18
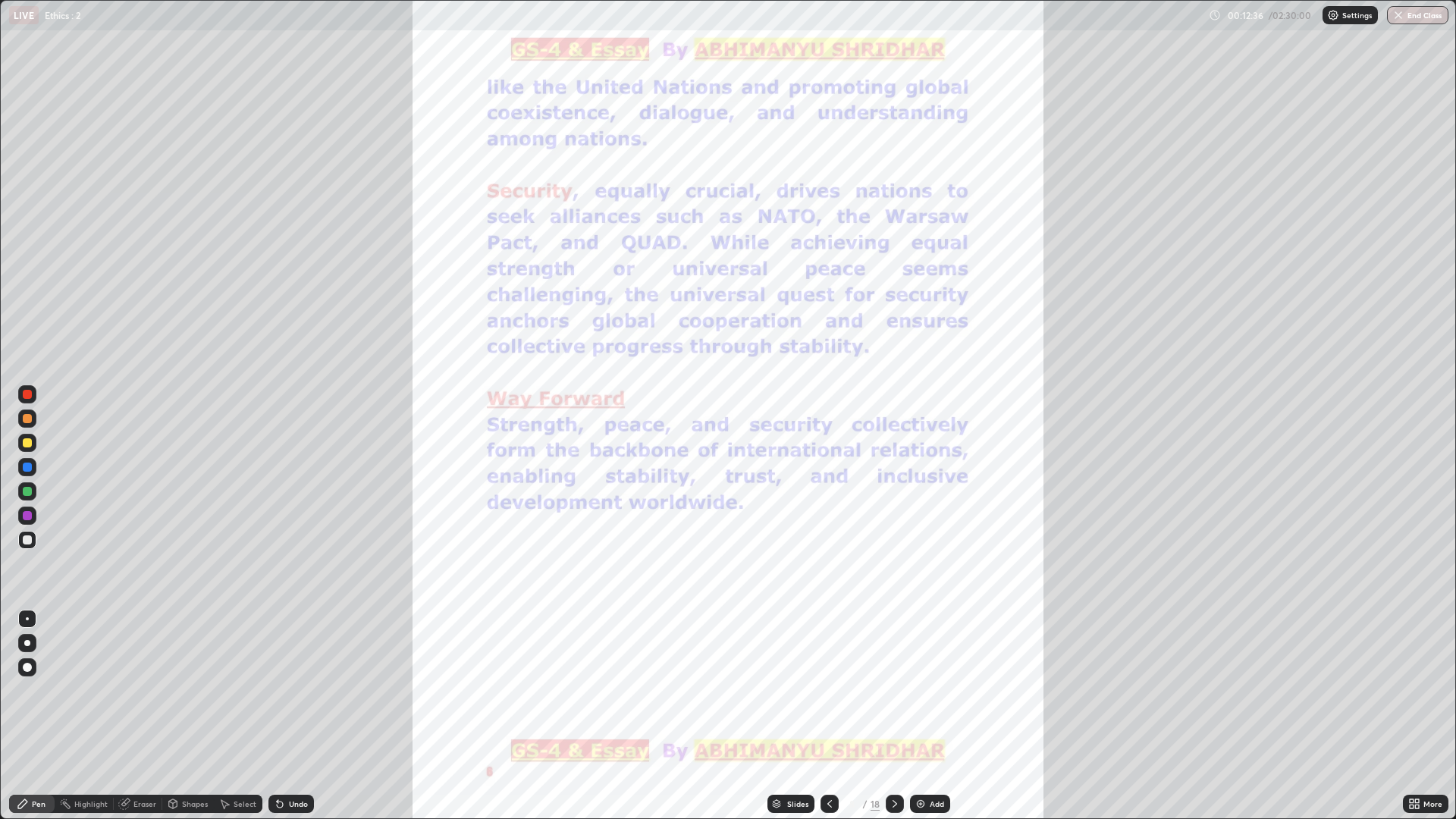
click at [893, 690] on icon at bounding box center [894, 804] width 12 height 12
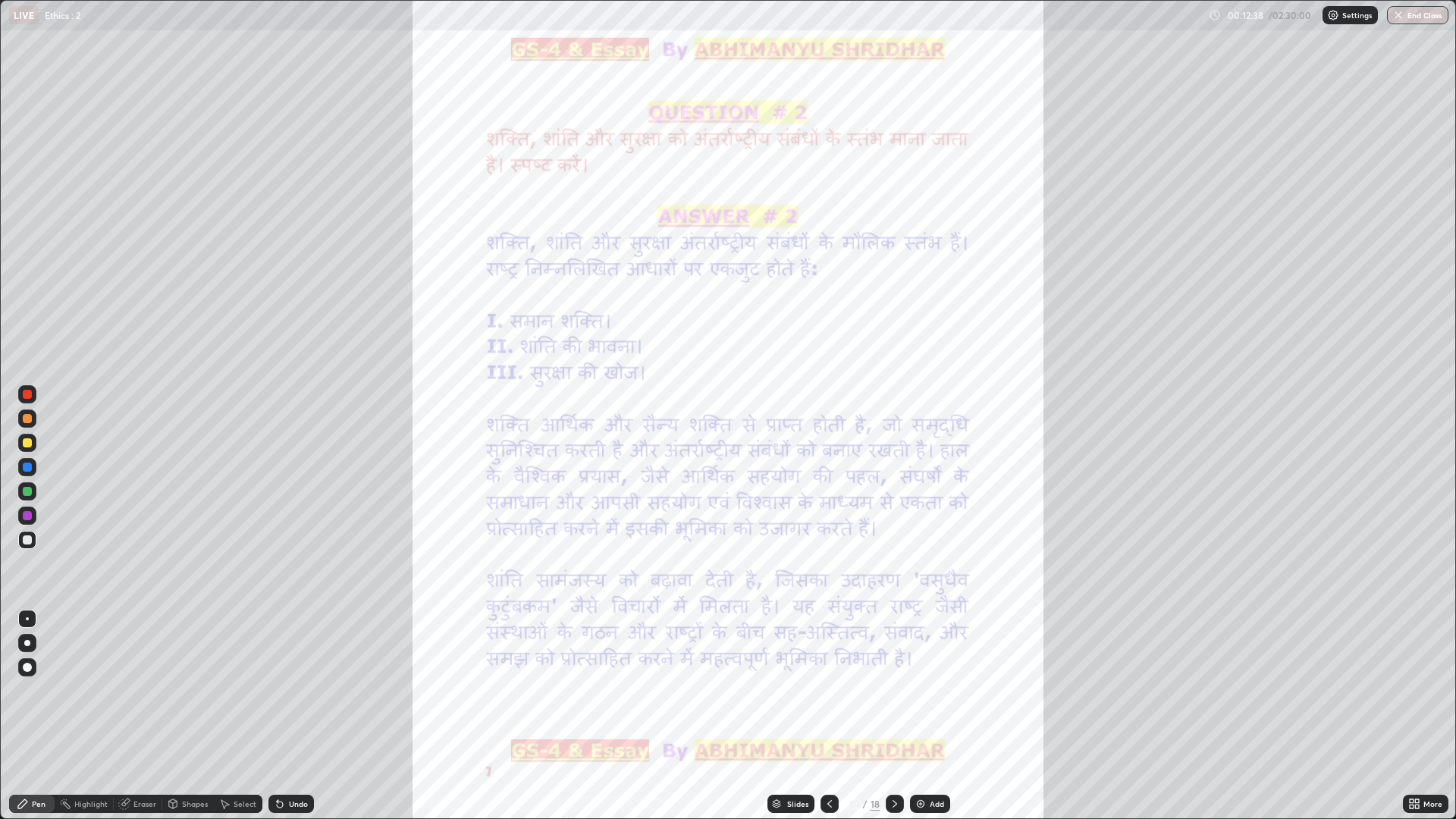
click at [899, 690] on icon at bounding box center [894, 804] width 12 height 12
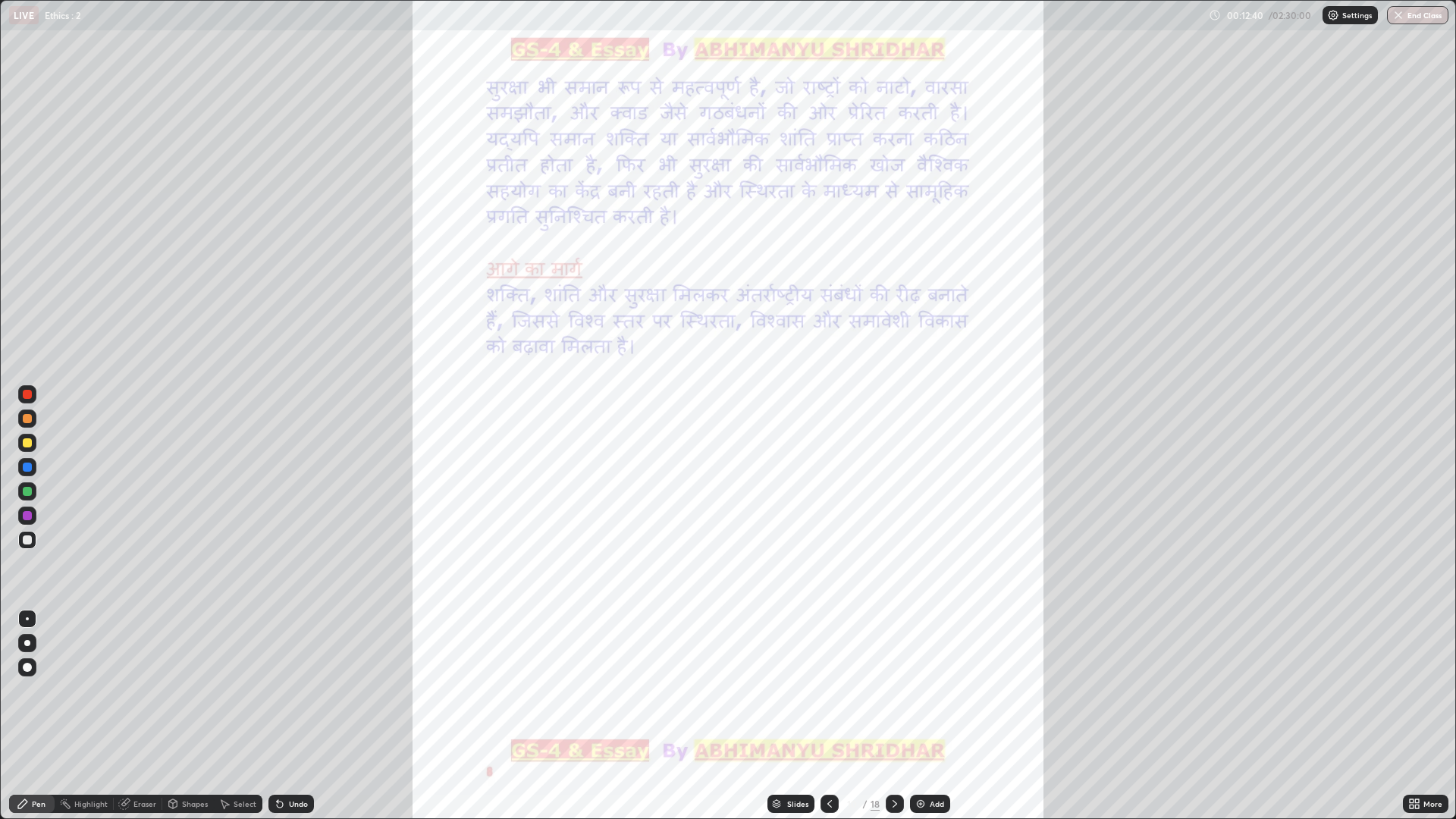
click at [900, 690] on div at bounding box center [894, 803] width 18 height 18
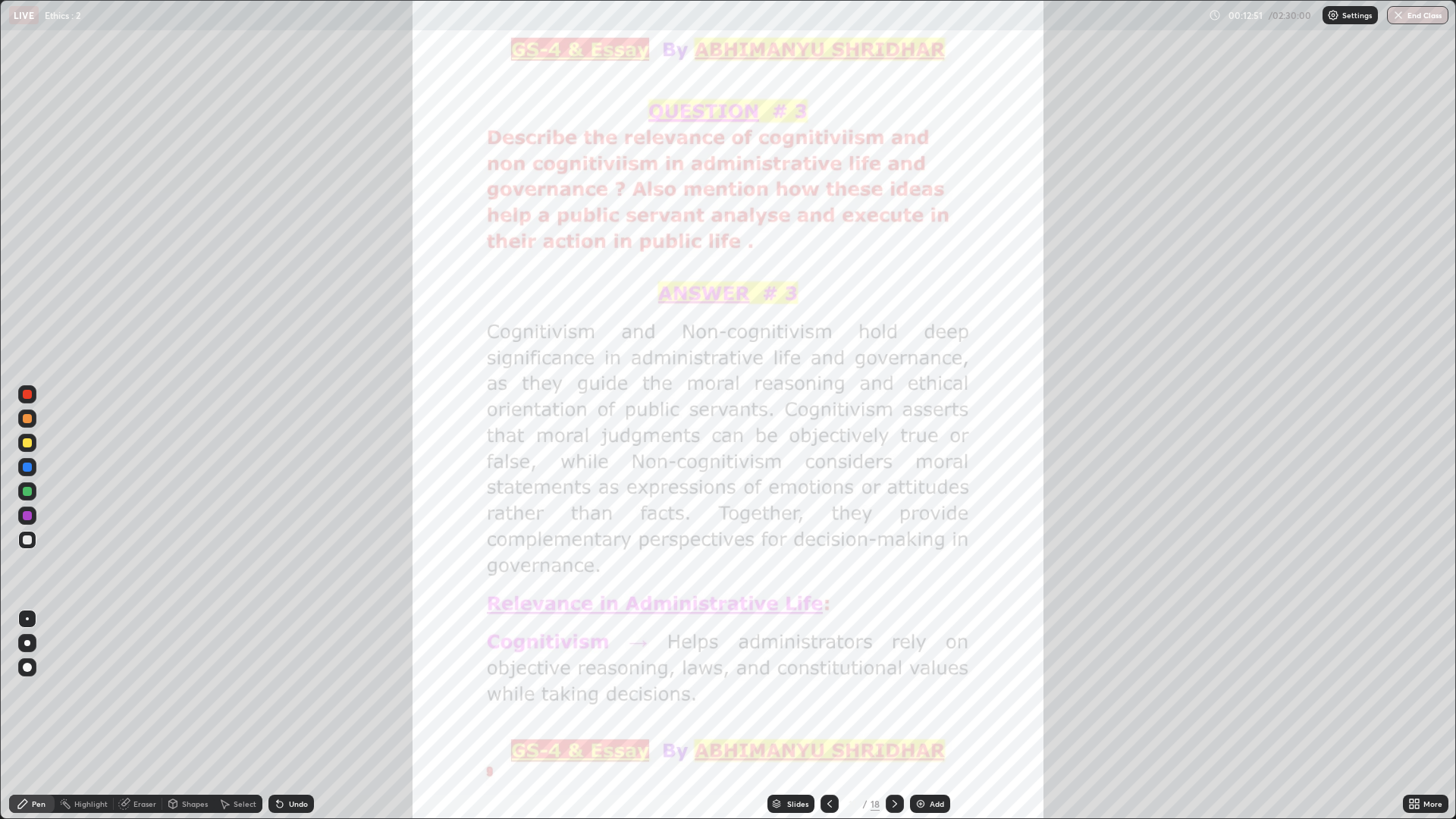
click at [893, 690] on icon at bounding box center [894, 804] width 12 height 12
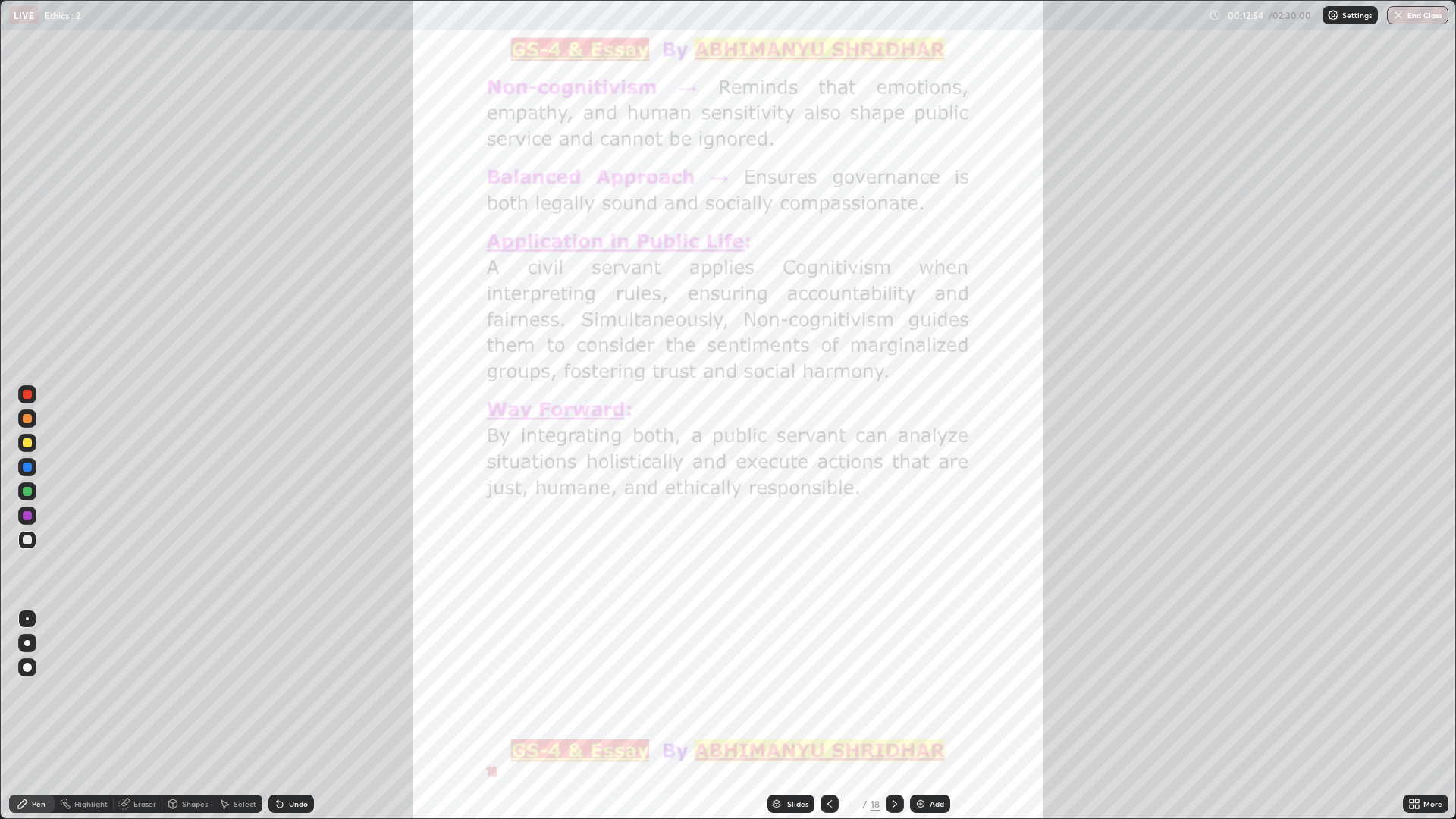
click at [899, 690] on icon at bounding box center [894, 804] width 12 height 12
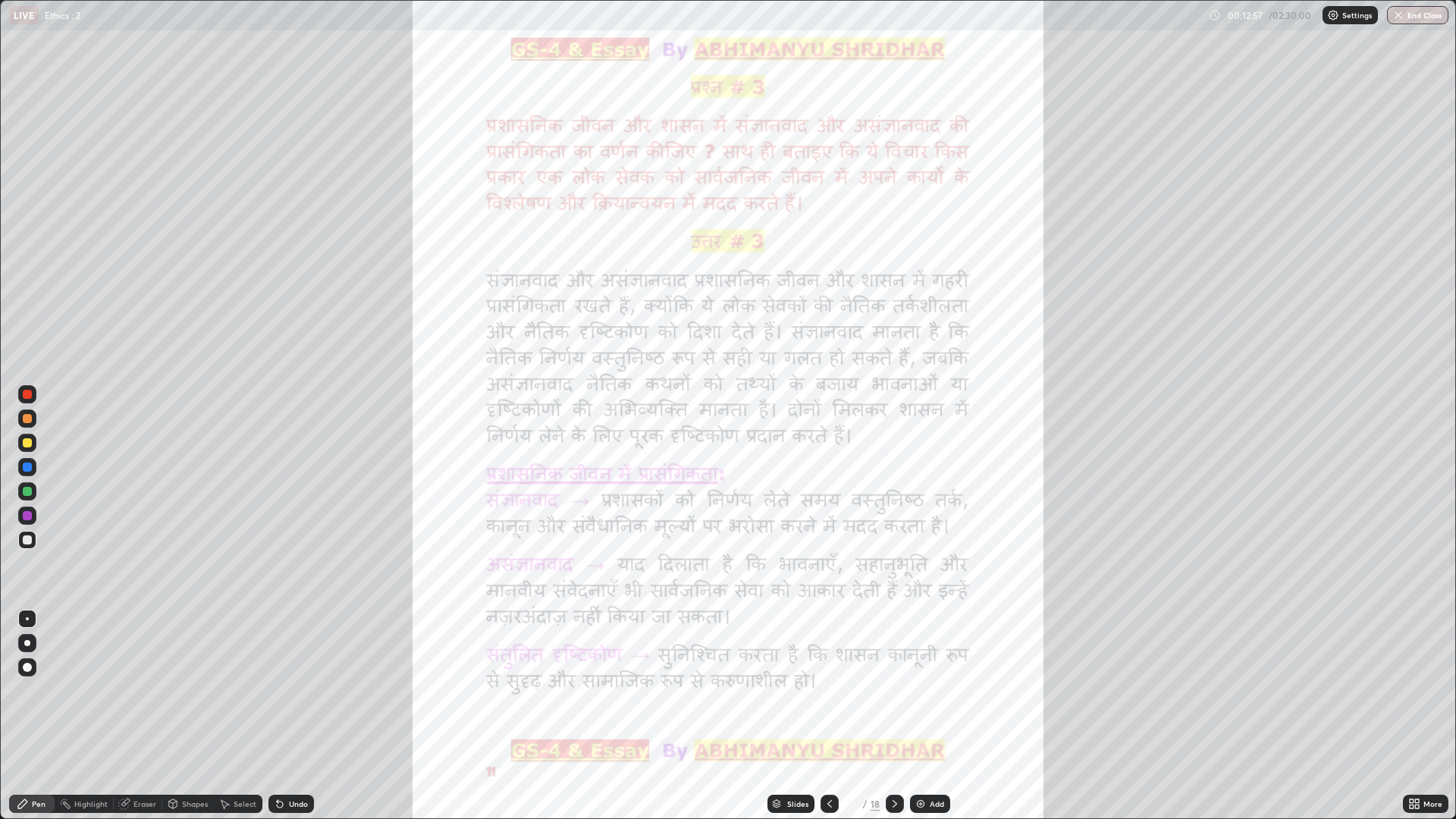
click at [894, 690] on icon at bounding box center [894, 804] width 12 height 12
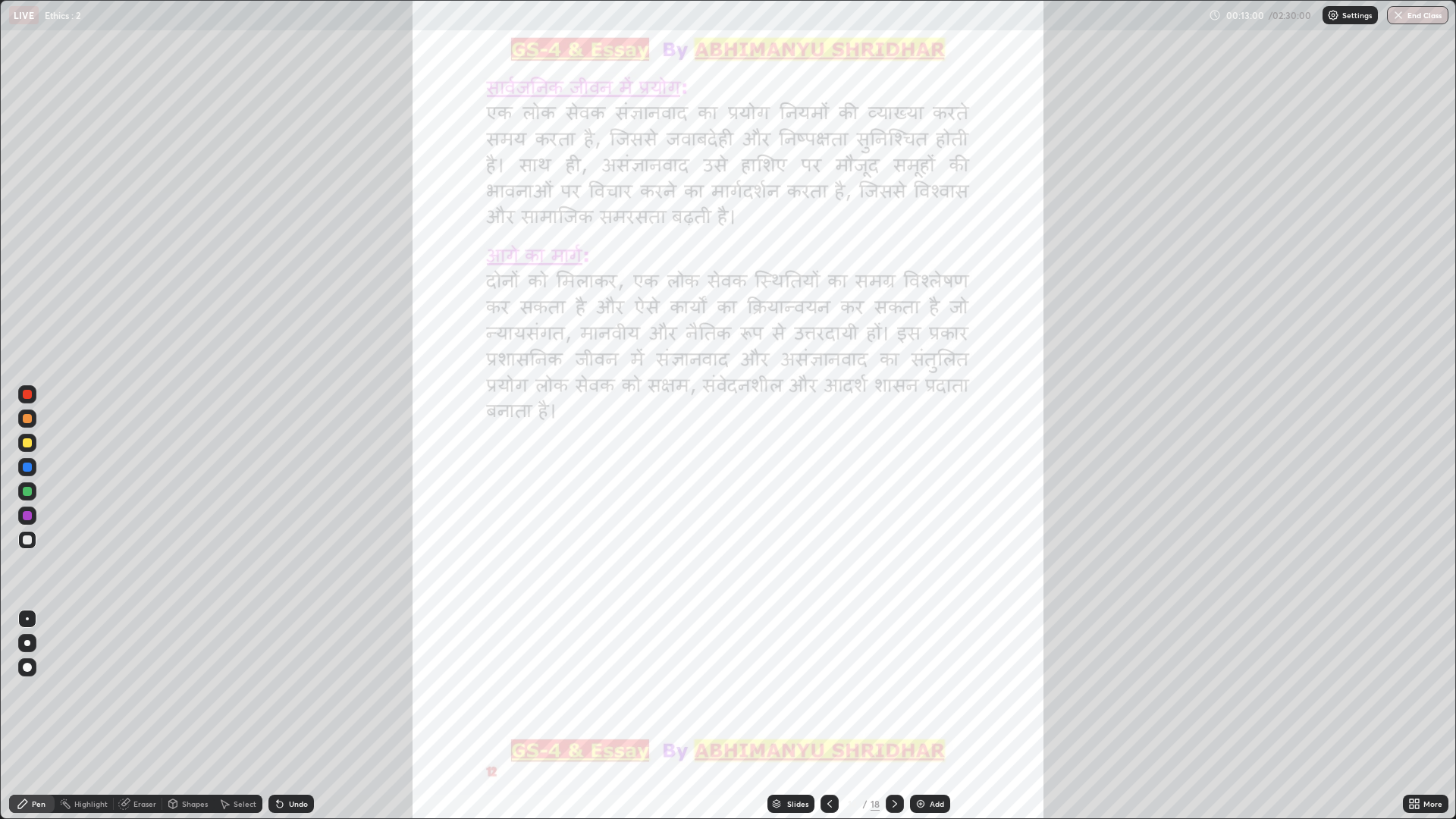
click at [894, 690] on icon at bounding box center [894, 804] width 12 height 12
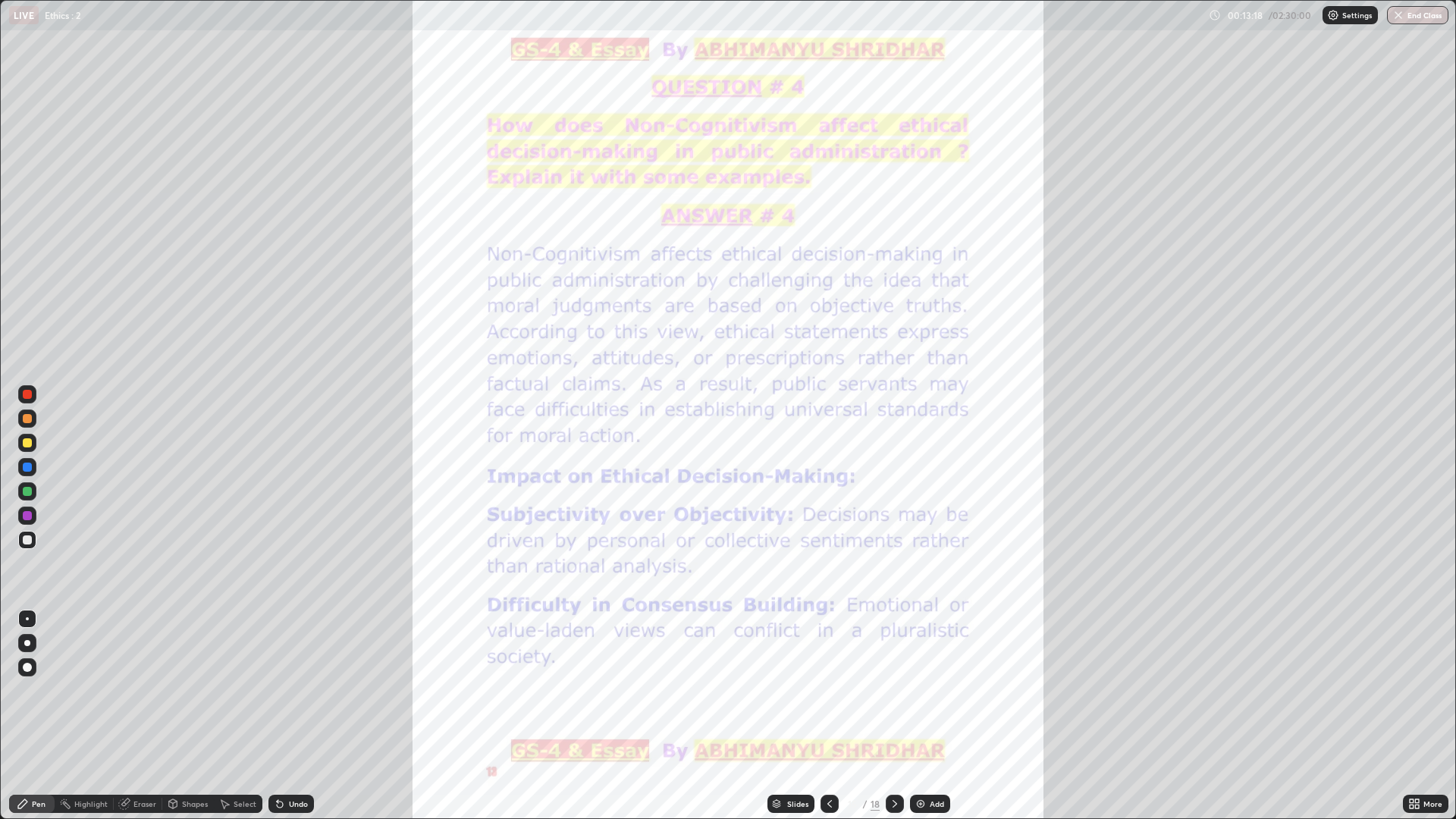
click at [931, 690] on div "Add" at bounding box center [936, 804] width 15 height 8
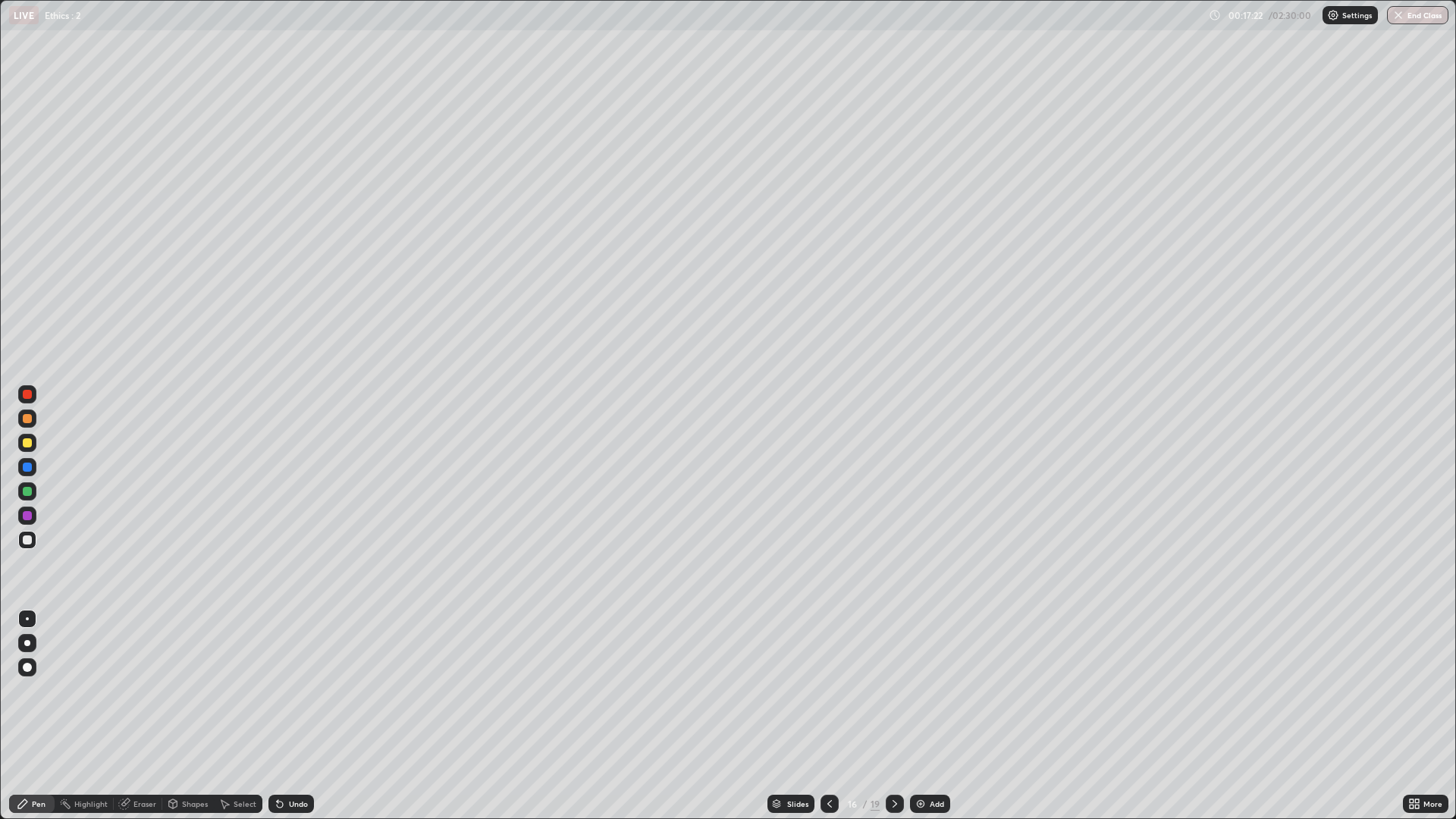
click at [34, 690] on div "Pen" at bounding box center [39, 804] width 14 height 8
click at [32, 690] on div "Pen" at bounding box center [39, 804] width 14 height 8
click at [27, 690] on icon at bounding box center [22, 804] width 9 height 9
click at [136, 690] on div "Eraser" at bounding box center [145, 804] width 23 height 8
click at [27, 690] on icon at bounding box center [22, 804] width 12 height 12
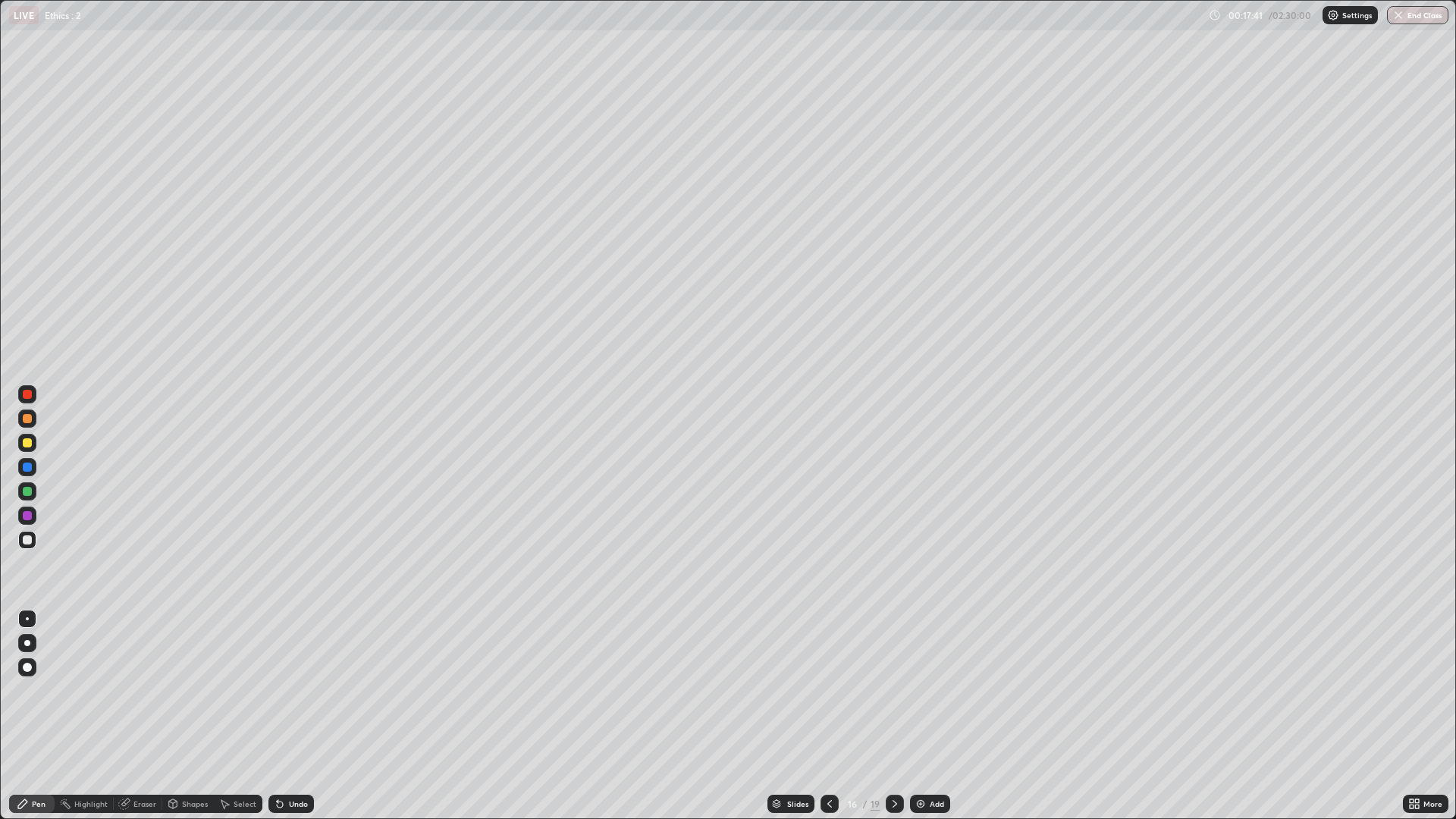
click at [920, 690] on img at bounding box center [920, 804] width 12 height 12
click at [30, 690] on div "Pen" at bounding box center [32, 803] width 45 height 18
click at [31, 690] on div "Pen" at bounding box center [32, 803] width 45 height 18
click at [137, 690] on div "Eraser" at bounding box center [145, 804] width 23 height 8
click at [37, 690] on div "Pen" at bounding box center [39, 804] width 14 height 8
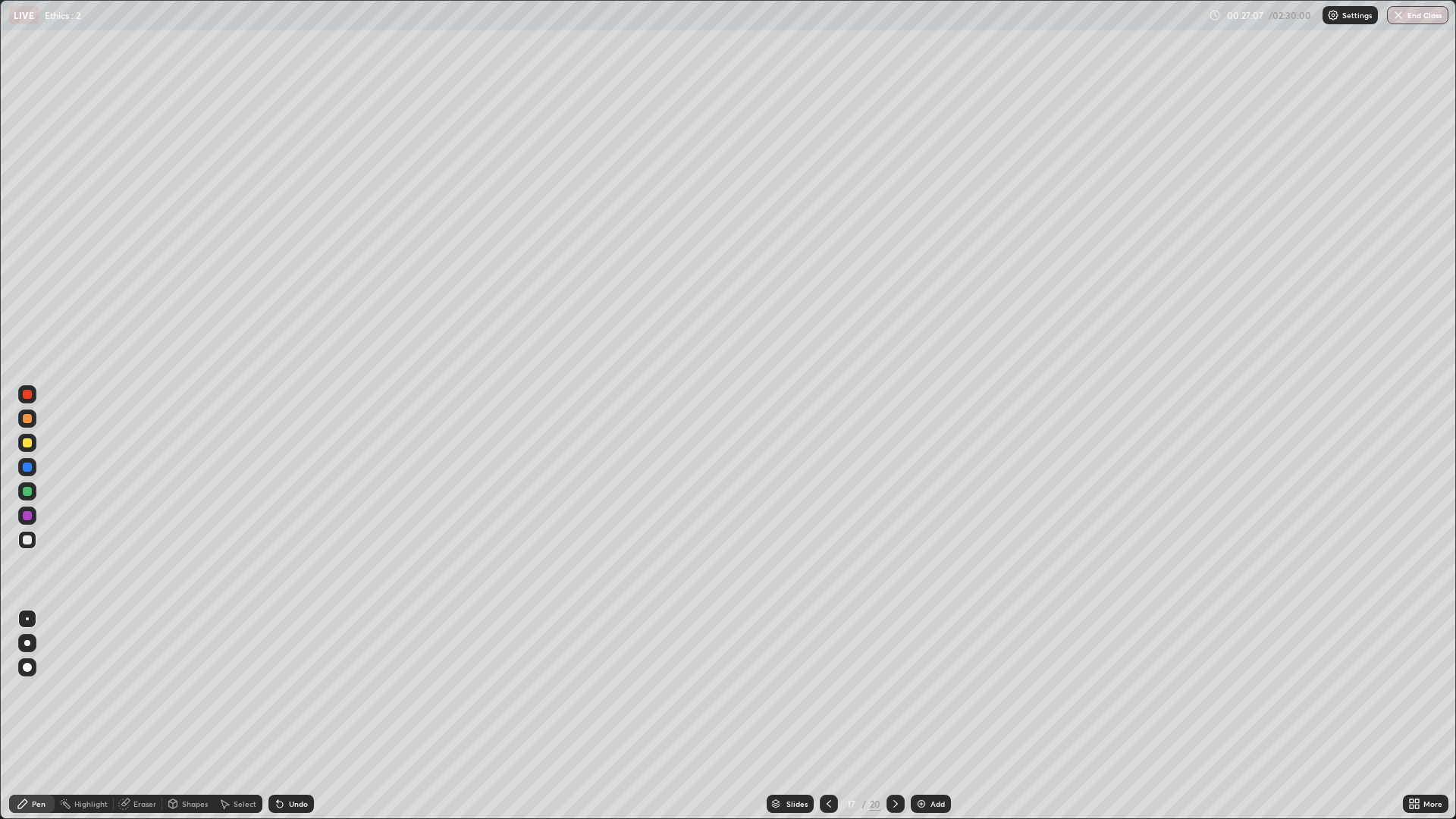
click at [933, 690] on div "Add" at bounding box center [937, 804] width 15 height 8
click at [146, 690] on div "Eraser" at bounding box center [145, 804] width 23 height 8
click at [33, 690] on div "Pen" at bounding box center [39, 804] width 14 height 8
click at [831, 690] on div at bounding box center [829, 803] width 18 height 18
click at [829, 690] on icon at bounding box center [829, 804] width 12 height 12
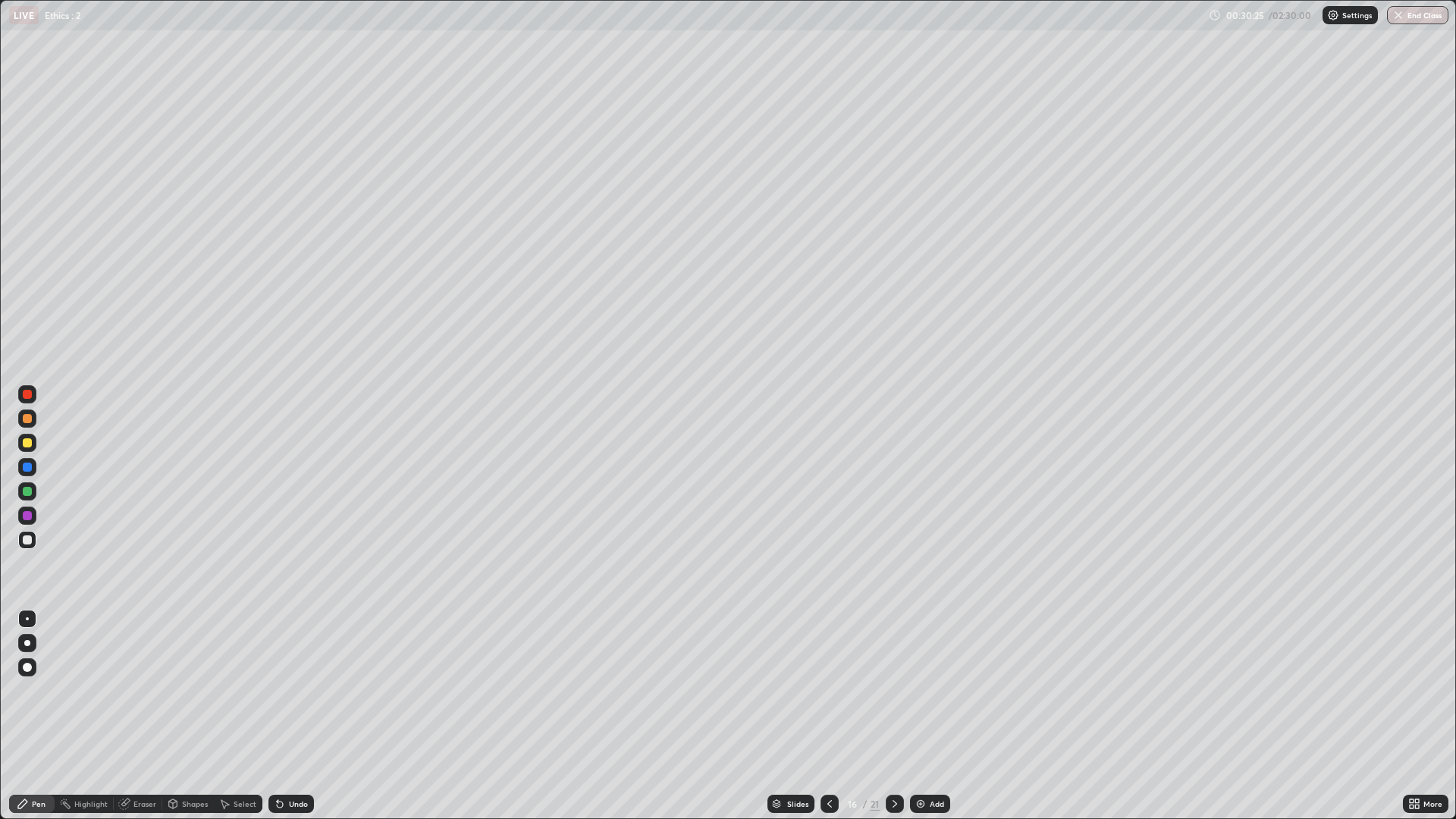
click at [896, 690] on icon at bounding box center [894, 804] width 12 height 12
click at [927, 690] on div "Add" at bounding box center [930, 803] width 40 height 18
click at [935, 690] on div "Add" at bounding box center [936, 804] width 15 height 8
click at [28, 442] on div at bounding box center [27, 442] width 9 height 9
click at [927, 690] on div "Add" at bounding box center [930, 803] width 40 height 18
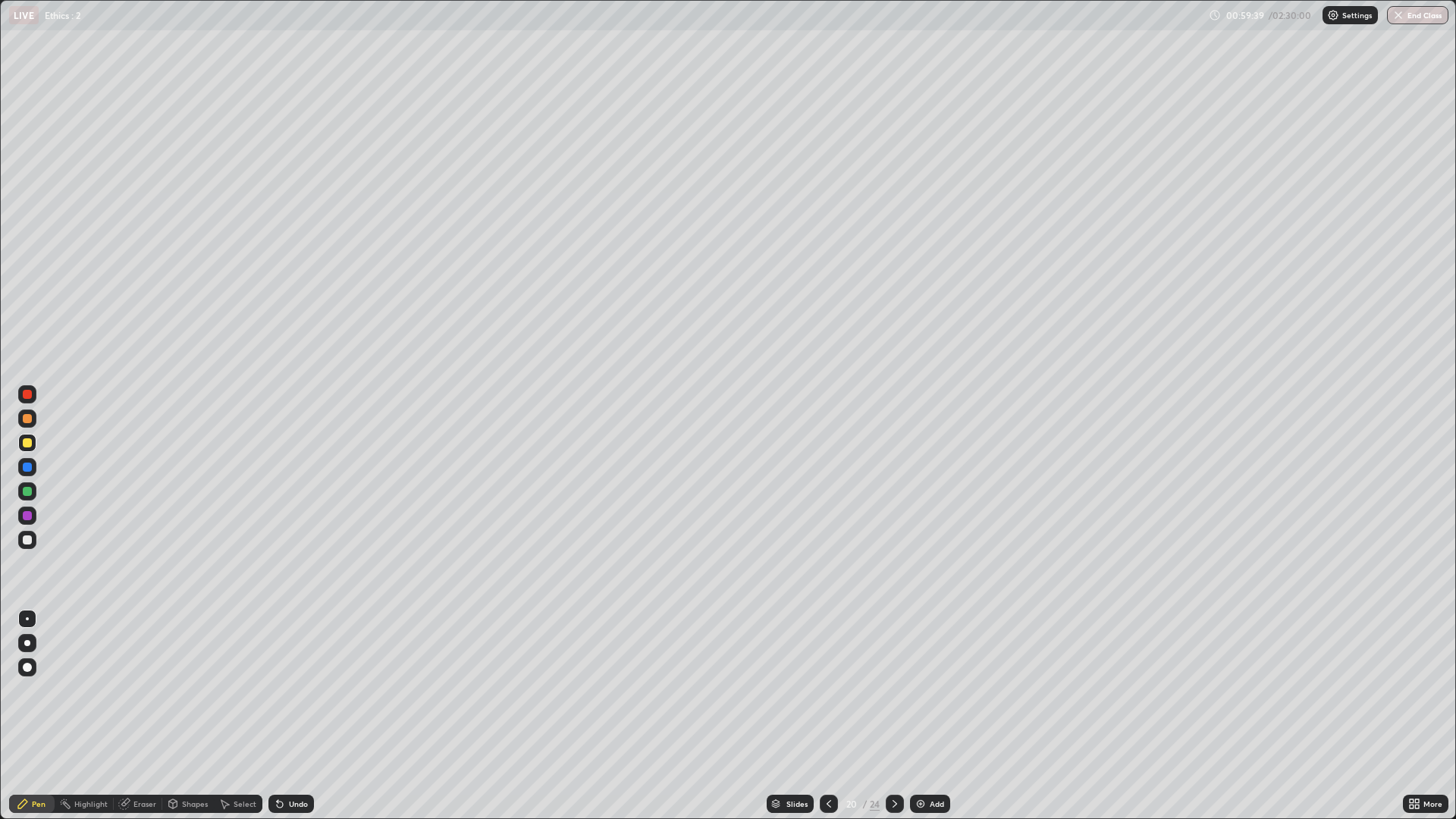
click at [827, 690] on icon at bounding box center [829, 804] width 4 height 8
click at [894, 690] on icon at bounding box center [894, 804] width 12 height 12
click at [936, 690] on div "Add" at bounding box center [936, 804] width 15 height 8
click at [918, 690] on img at bounding box center [920, 804] width 12 height 12
click at [28, 515] on div at bounding box center [27, 515] width 9 height 9
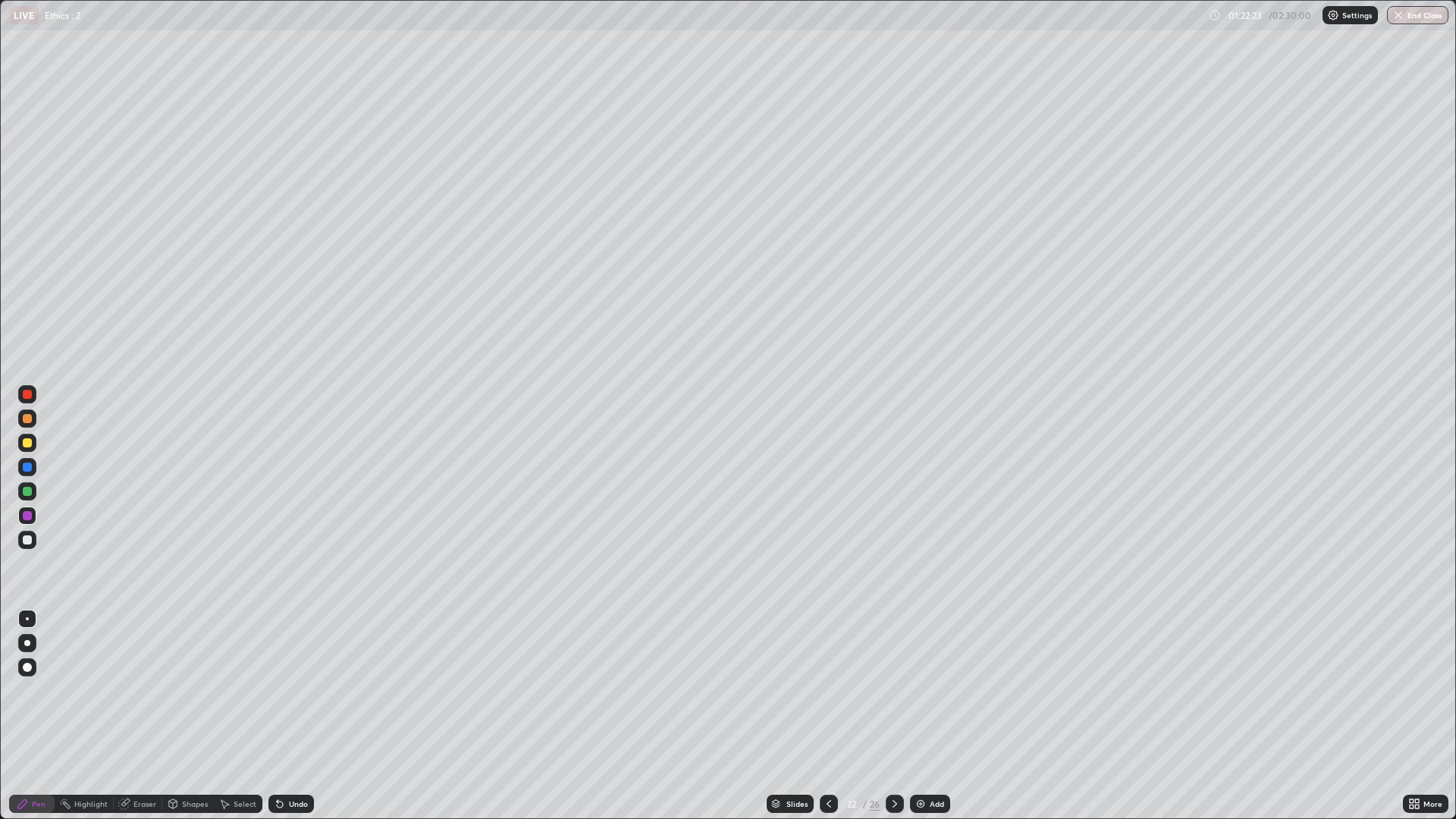
click at [242, 690] on div "Select" at bounding box center [245, 804] width 23 height 8
click at [140, 690] on div "Eraser" at bounding box center [145, 804] width 23 height 8
click at [37, 690] on div "Pen" at bounding box center [39, 804] width 14 height 8
click at [140, 690] on div "Eraser" at bounding box center [145, 804] width 23 height 8
click at [34, 690] on div "Pen" at bounding box center [32, 803] width 45 height 18
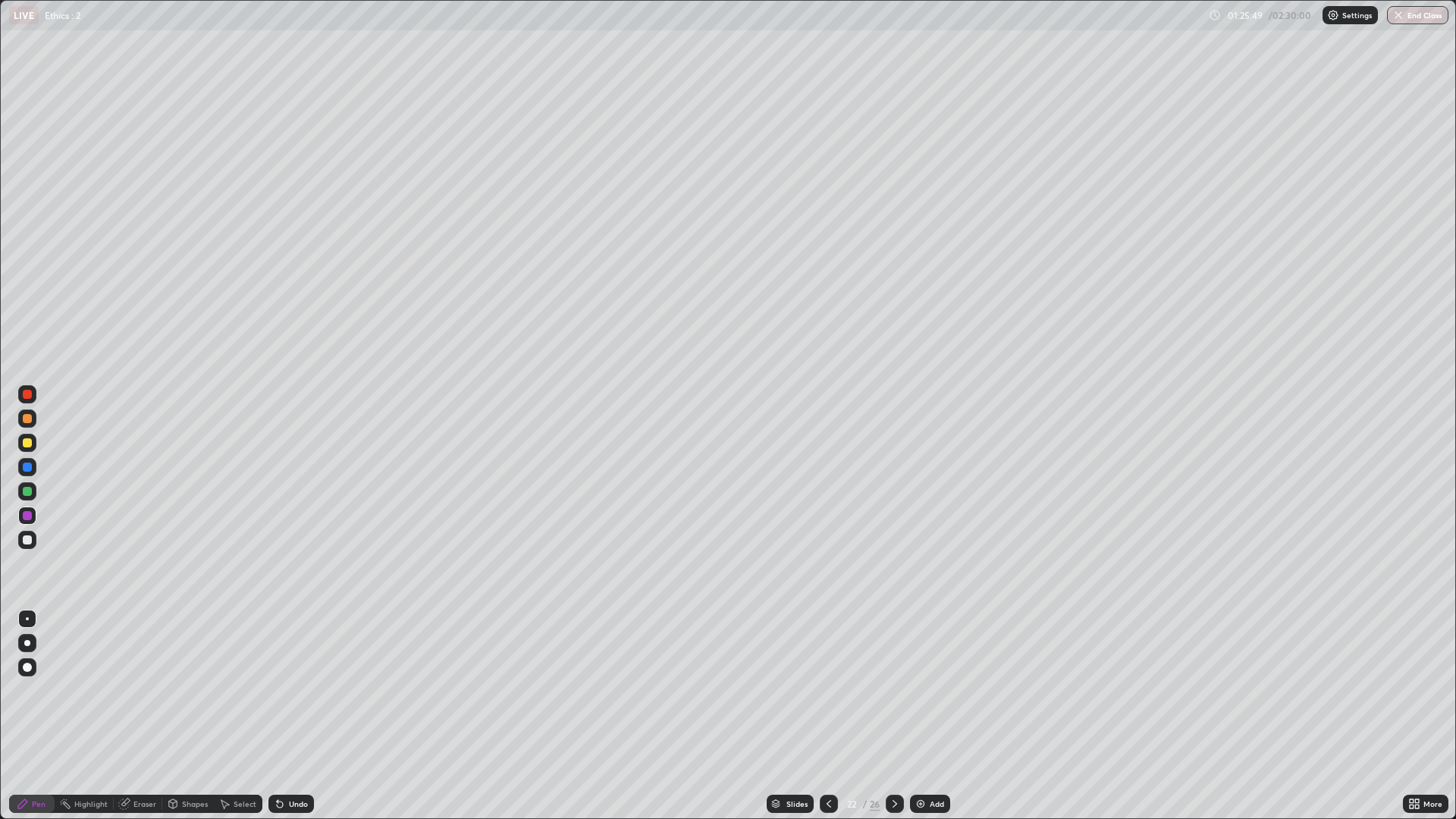
click at [893, 690] on icon at bounding box center [894, 804] width 12 height 12
click at [892, 690] on icon at bounding box center [894, 804] width 12 height 12
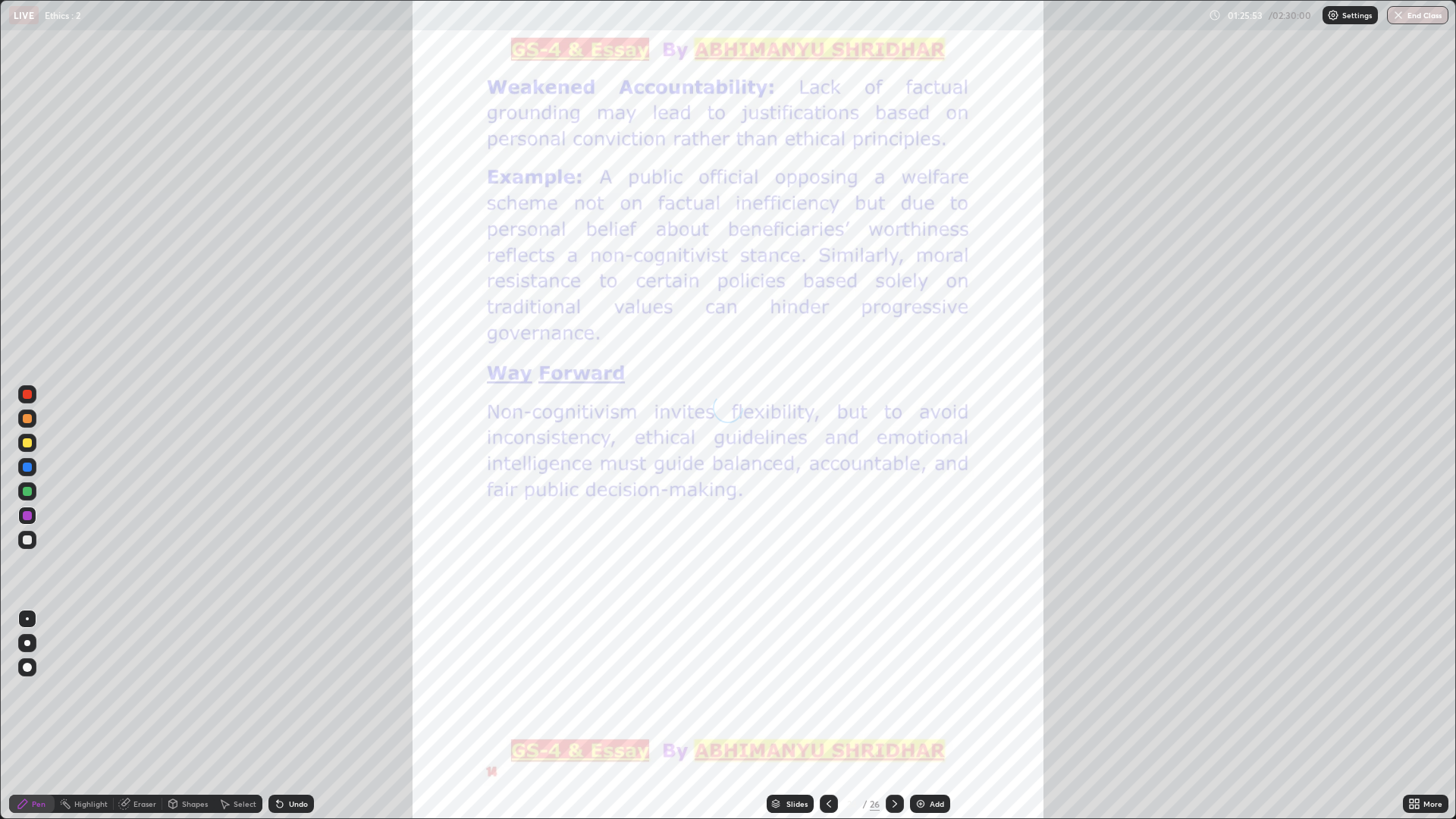
click at [919, 690] on img at bounding box center [920, 804] width 12 height 12
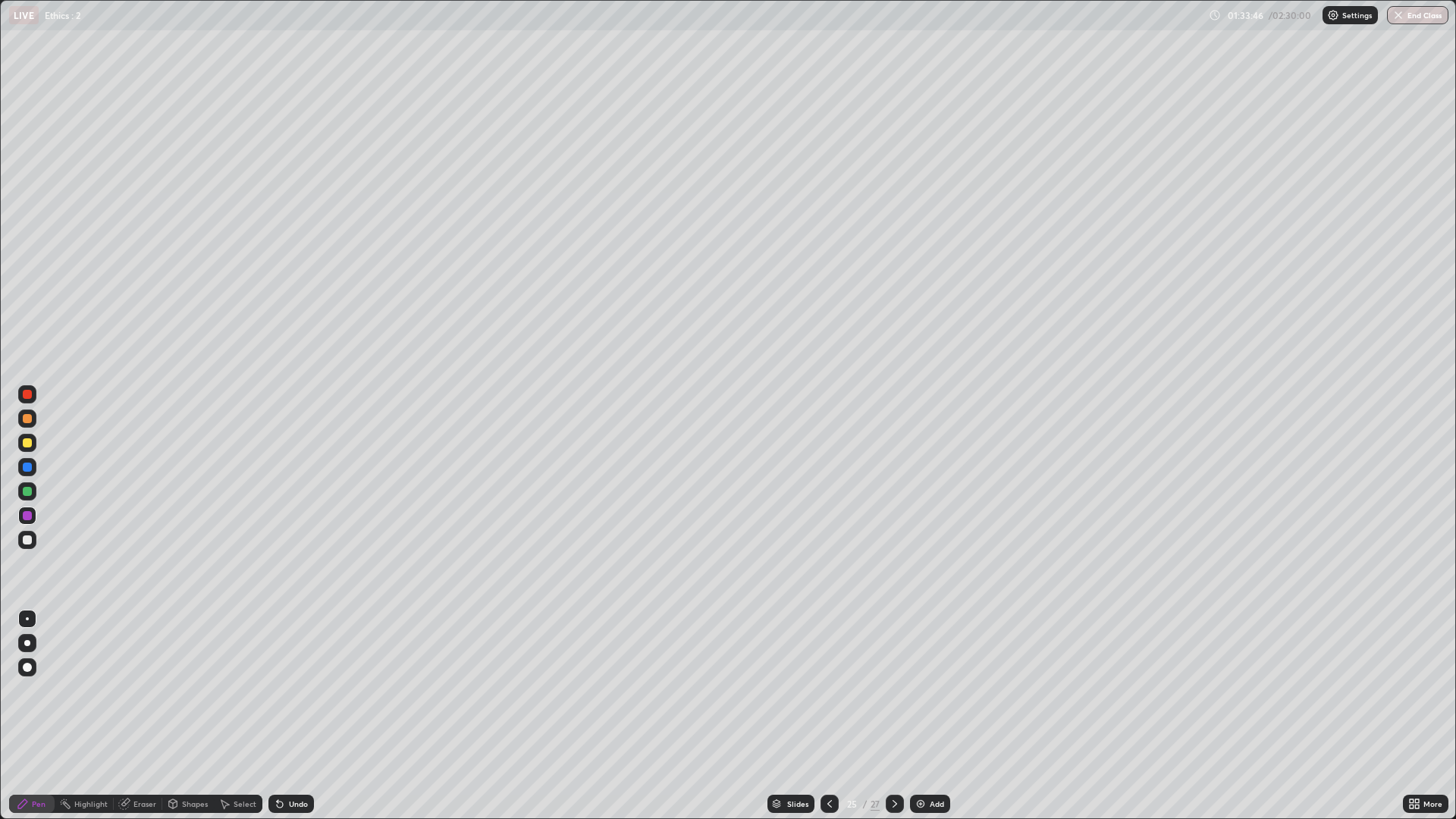
click at [930, 690] on div "Add" at bounding box center [936, 804] width 15 height 8
click at [924, 690] on img at bounding box center [920, 804] width 12 height 12
click at [134, 690] on div "Eraser" at bounding box center [145, 804] width 23 height 8
click at [28, 690] on icon at bounding box center [22, 804] width 12 height 12
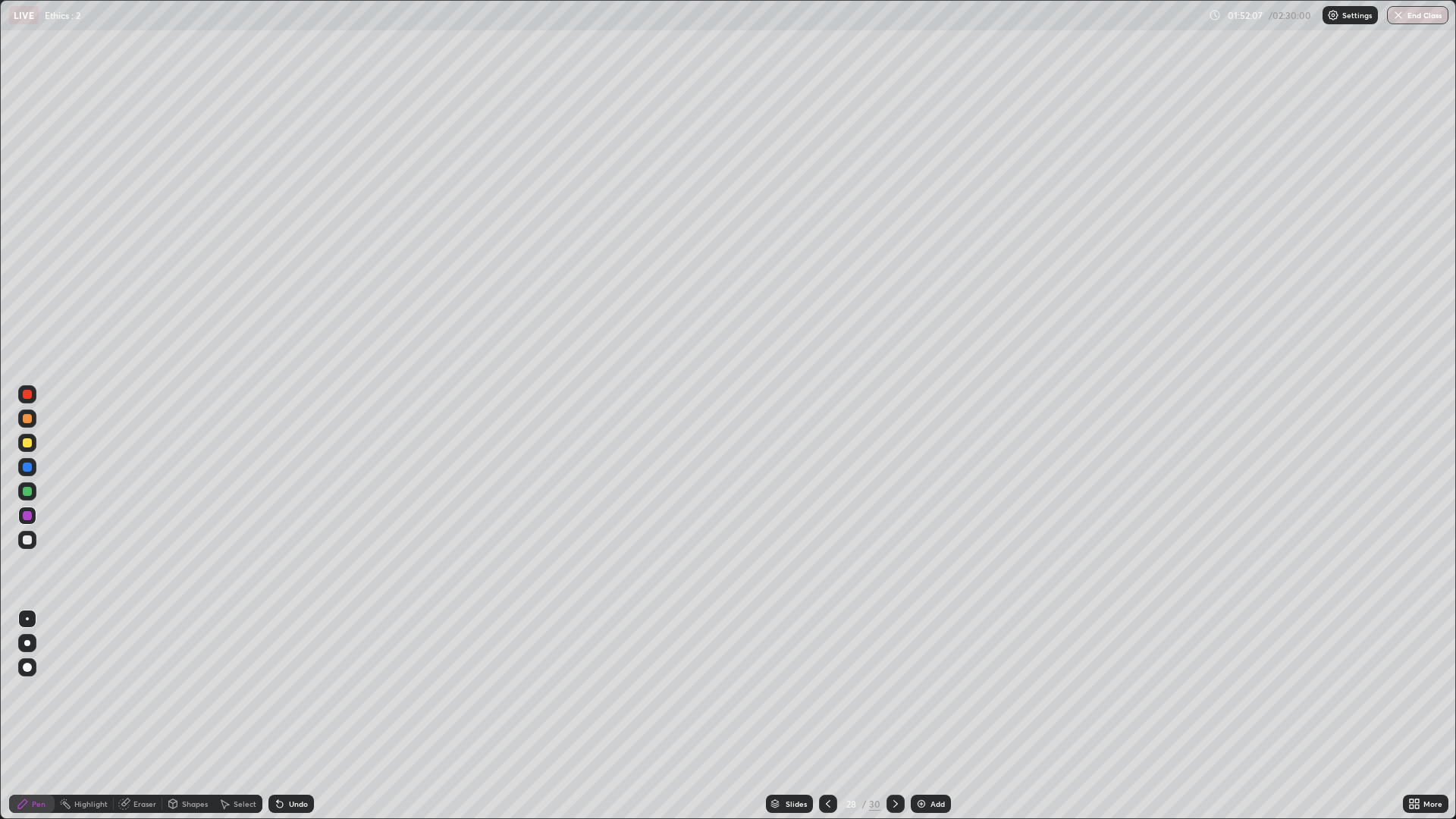
click at [912, 690] on div "Add" at bounding box center [930, 803] width 40 height 18
click at [35, 440] on div at bounding box center [27, 442] width 18 height 18
click at [933, 690] on div "Add" at bounding box center [936, 804] width 15 height 8
click at [143, 690] on div "Eraser" at bounding box center [145, 804] width 23 height 8
click at [37, 690] on div "Pen" at bounding box center [39, 804] width 14 height 8
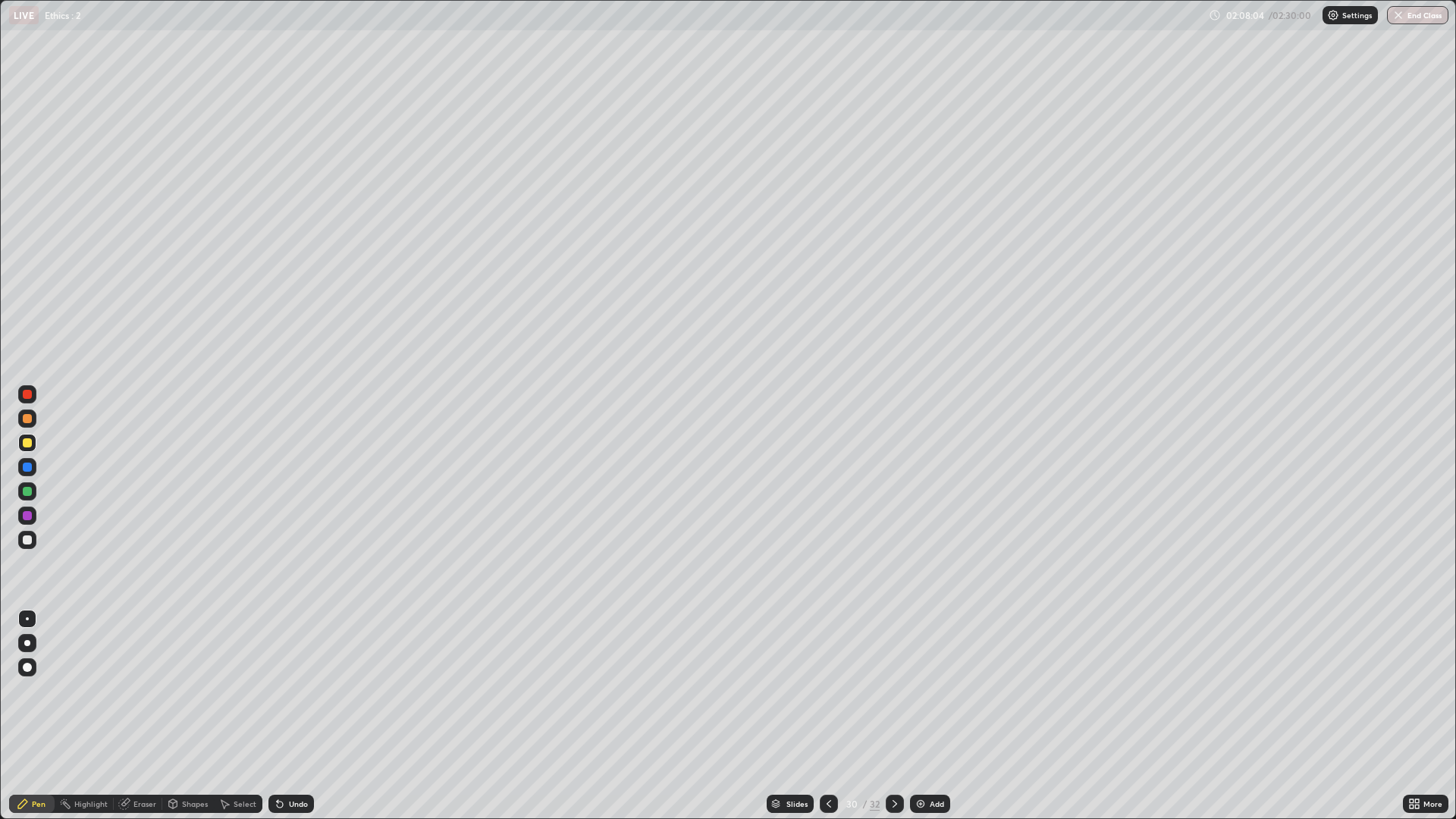
click at [830, 690] on div at bounding box center [829, 803] width 18 height 18
click at [936, 690] on div "Add" at bounding box center [936, 804] width 15 height 8
click at [31, 419] on div at bounding box center [27, 418] width 9 height 9
click at [148, 690] on div "Eraser" at bounding box center [145, 804] width 23 height 8
click at [42, 690] on div "Pen" at bounding box center [39, 804] width 14 height 8
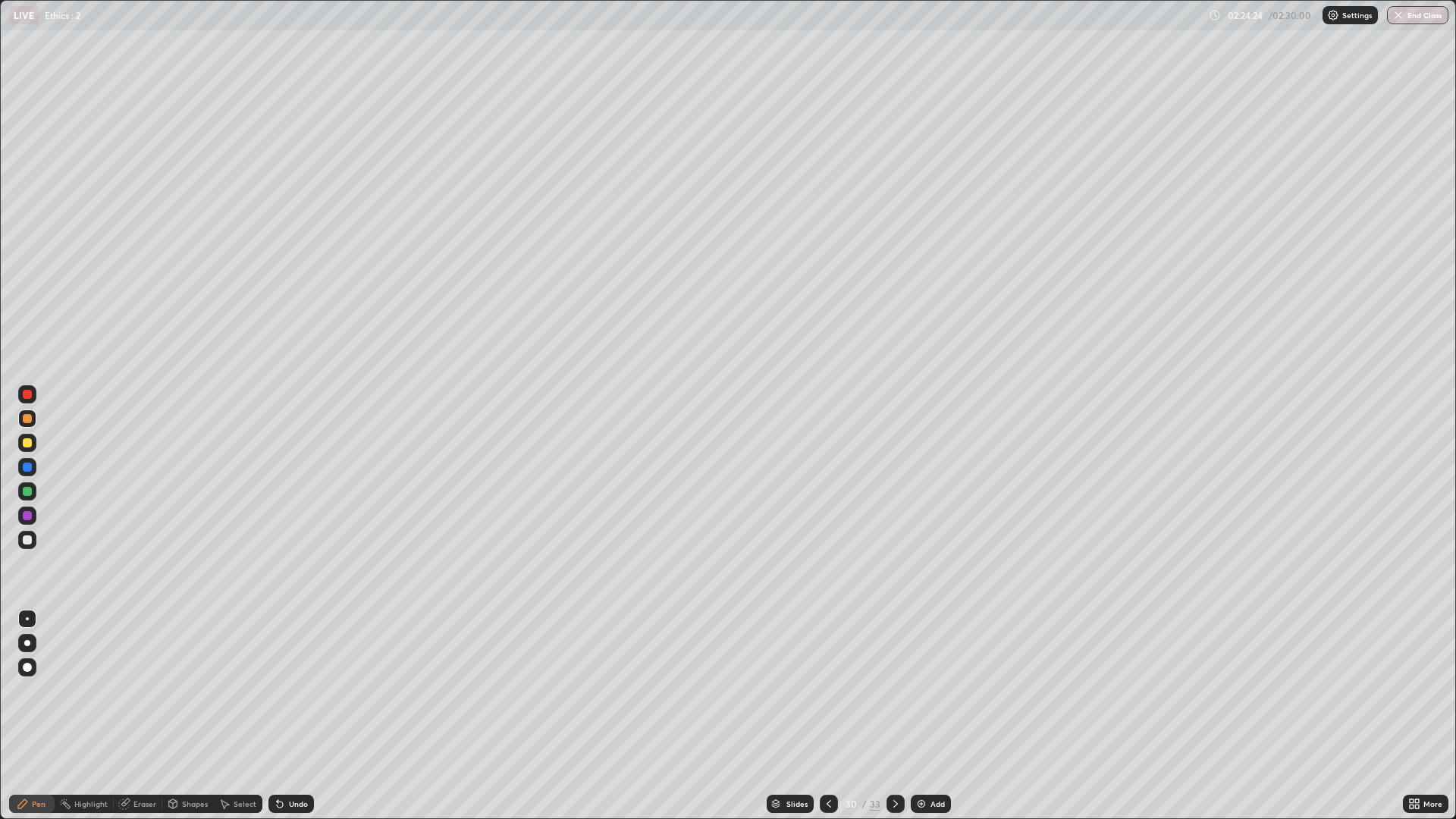
click at [930, 690] on div "Add" at bounding box center [937, 804] width 15 height 8
click at [151, 690] on div "Eraser" at bounding box center [145, 804] width 23 height 8
click at [826, 690] on icon at bounding box center [829, 804] width 12 height 12
click at [894, 690] on icon at bounding box center [895, 804] width 12 height 12
click at [36, 690] on div "Pen" at bounding box center [39, 804] width 14 height 8
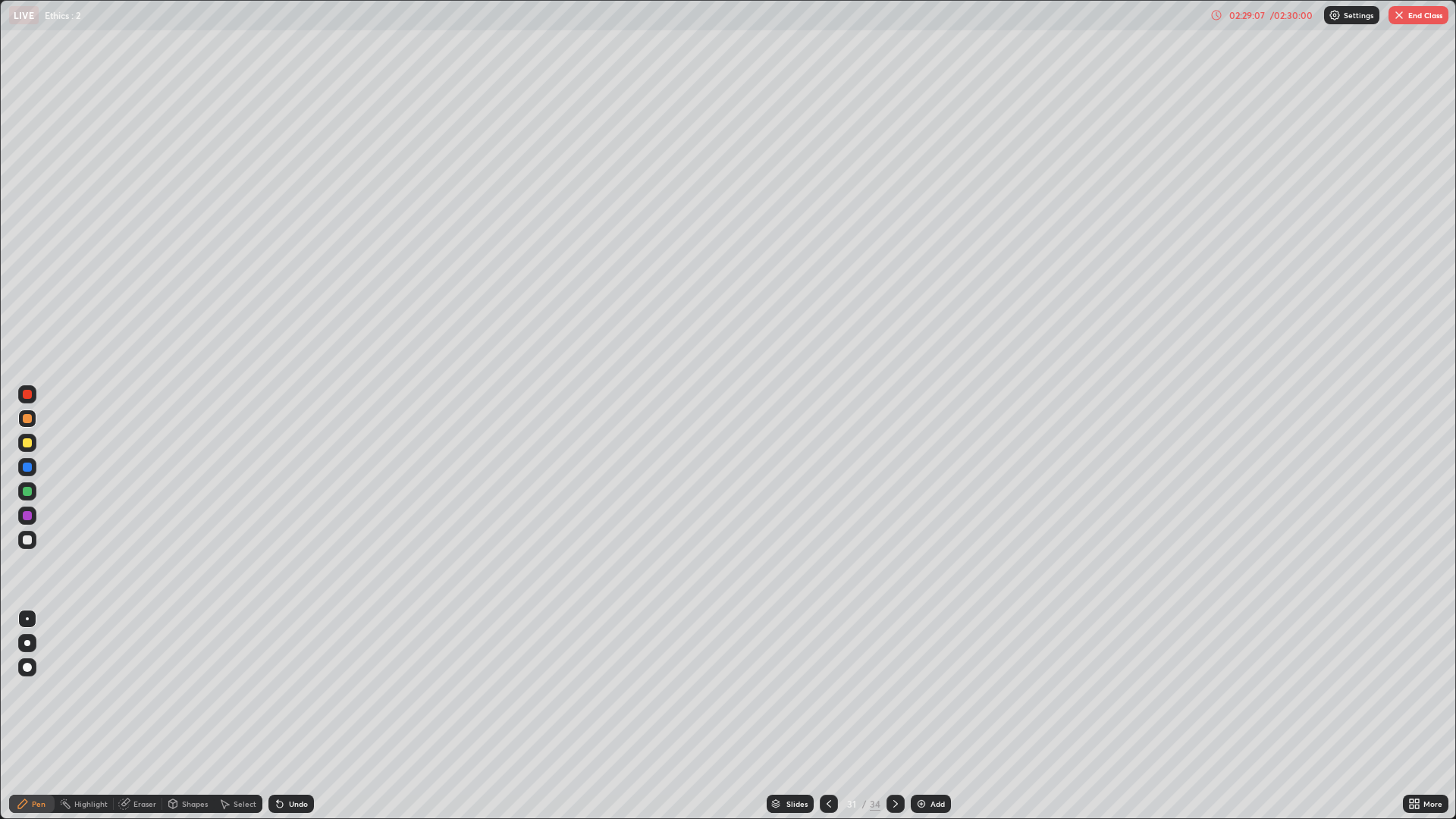
click at [829, 690] on icon at bounding box center [829, 804] width 12 height 12
click at [898, 690] on icon at bounding box center [895, 804] width 12 height 12
click at [1426, 21] on button "End Class" at bounding box center [1418, 15] width 60 height 18
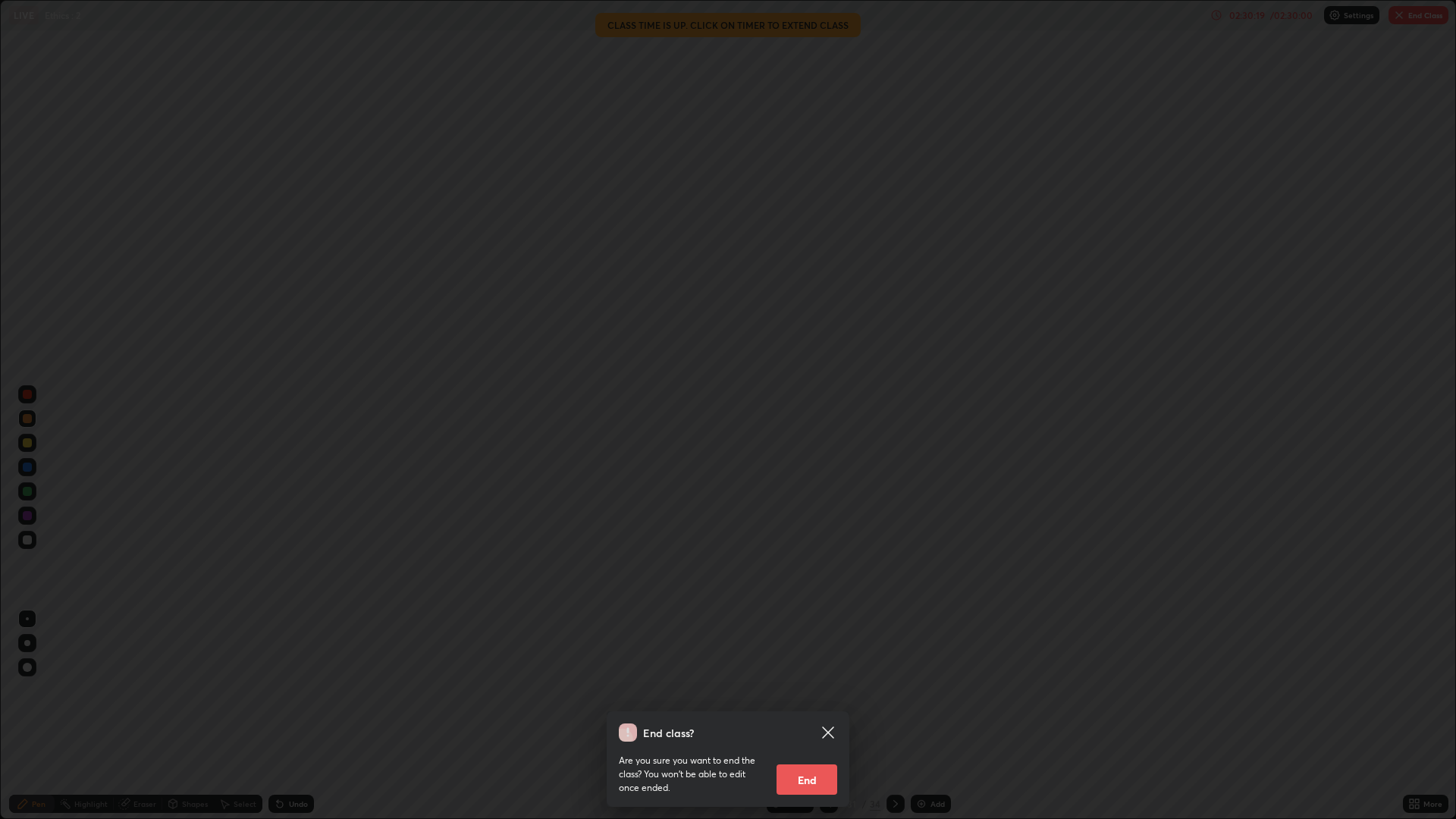
click at [813, 690] on button "End" at bounding box center [806, 779] width 61 height 30
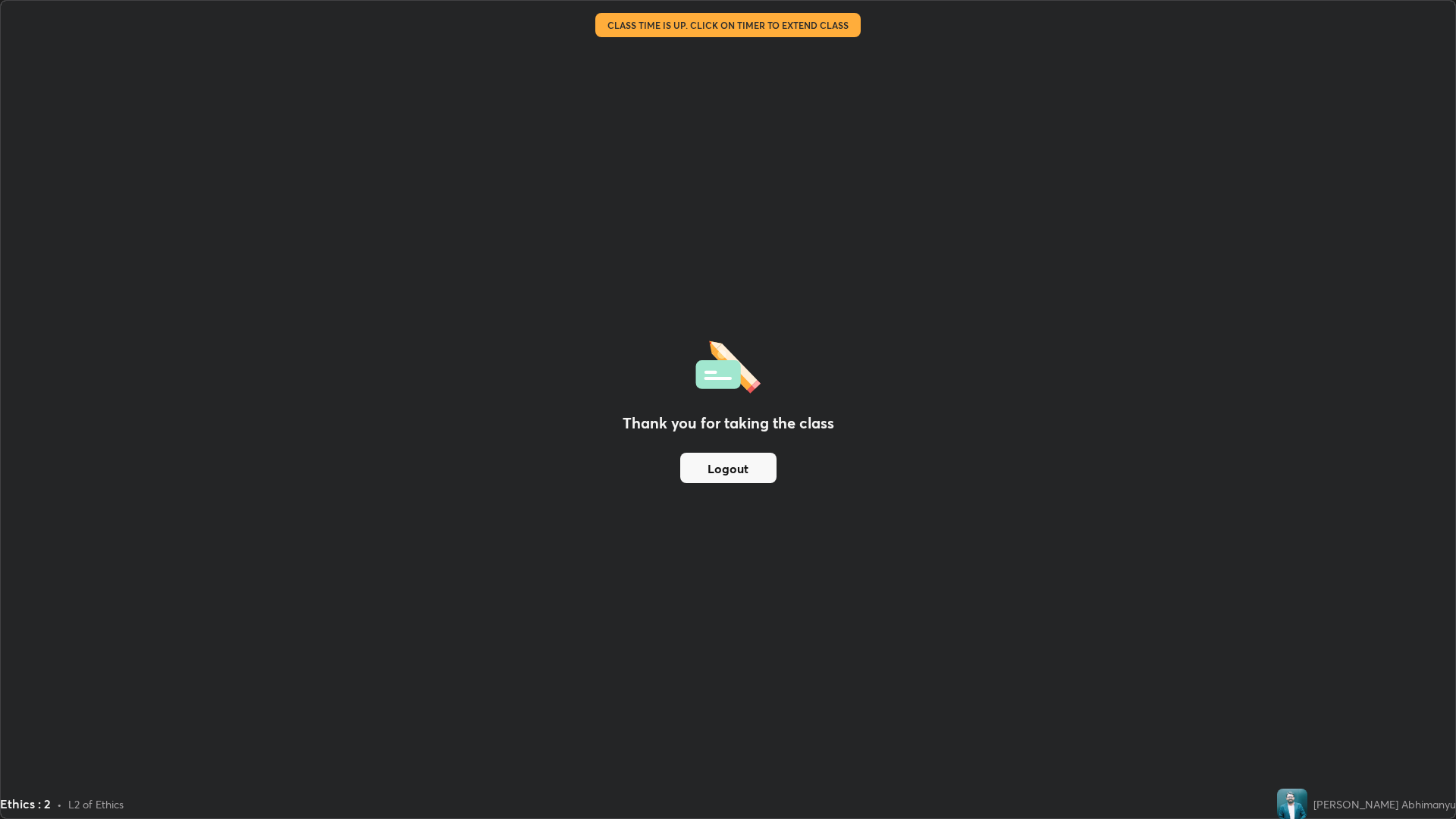
click at [740, 461] on button "Logout" at bounding box center [728, 467] width 96 height 30
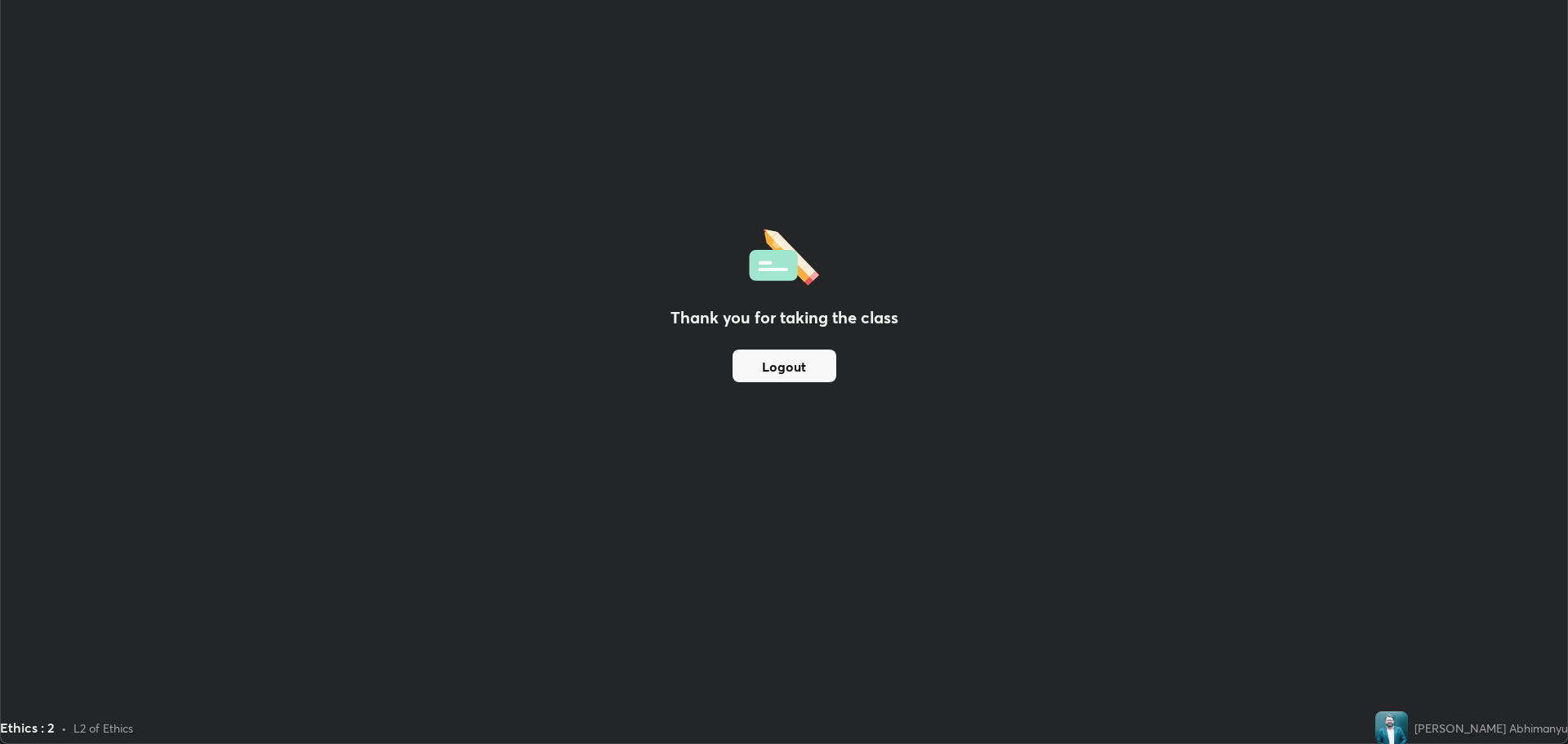
scroll to position [80920, 80085]
